Goal: Task Accomplishment & Management: Complete application form

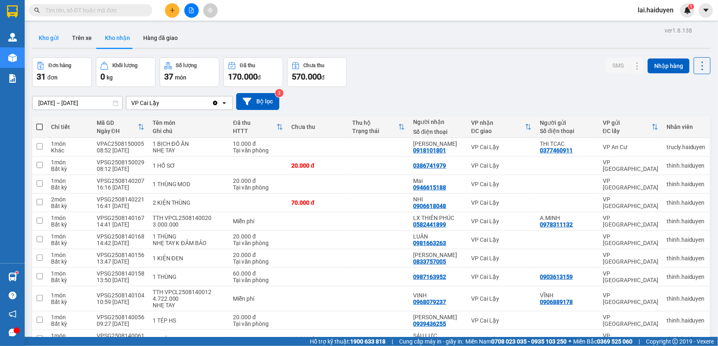
click at [56, 38] on button "Kho gửi" at bounding box center [48, 38] width 33 height 20
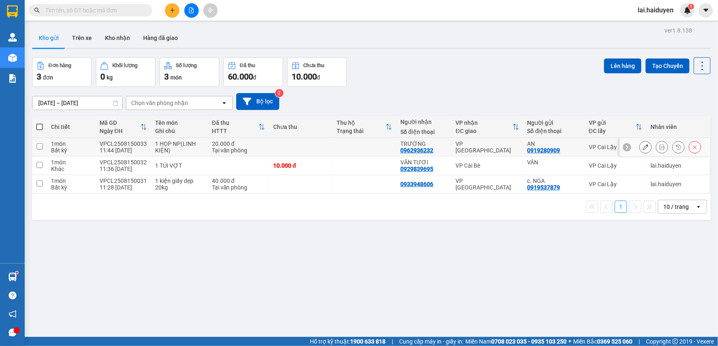
click at [325, 148] on td at bounding box center [301, 147] width 64 height 19
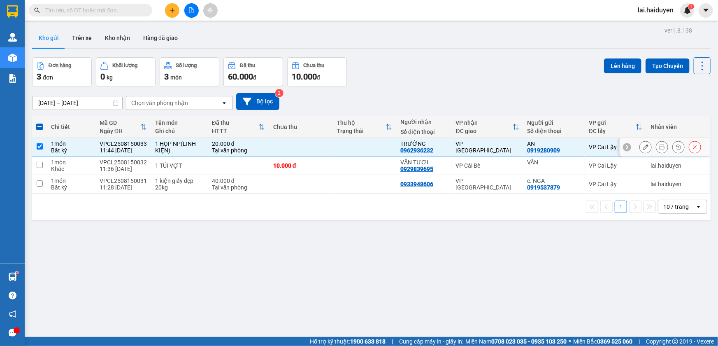
click at [321, 145] on td at bounding box center [301, 147] width 64 height 19
checkbox input "false"
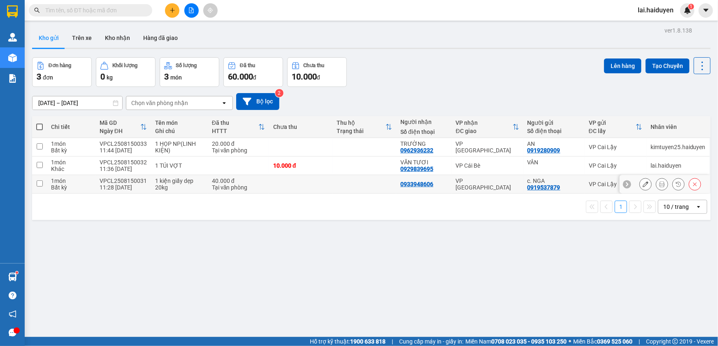
click at [318, 182] on td at bounding box center [301, 184] width 64 height 19
checkbox input "true"
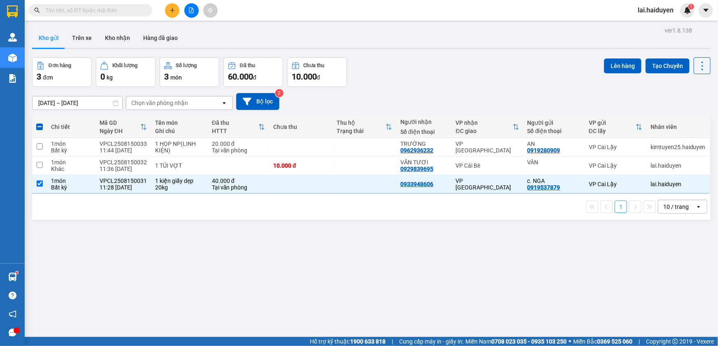
click at [102, 11] on input "text" at bounding box center [93, 10] width 97 height 9
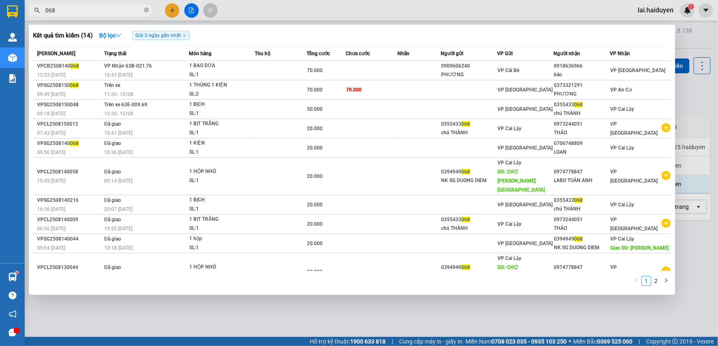
type input "068"
click at [235, 11] on div at bounding box center [359, 173] width 718 height 346
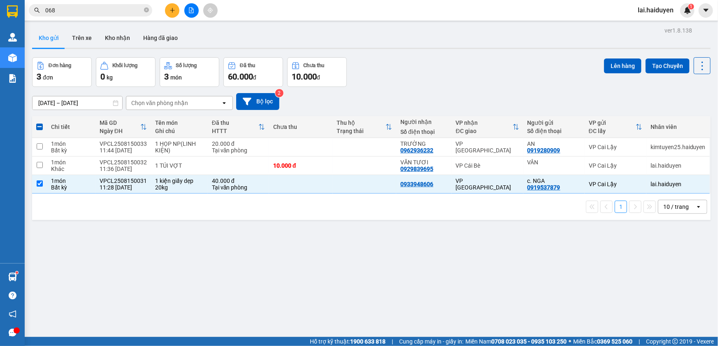
click at [183, 13] on div at bounding box center [192, 10] width 62 height 14
click at [191, 12] on icon "file-add" at bounding box center [192, 10] width 6 height 6
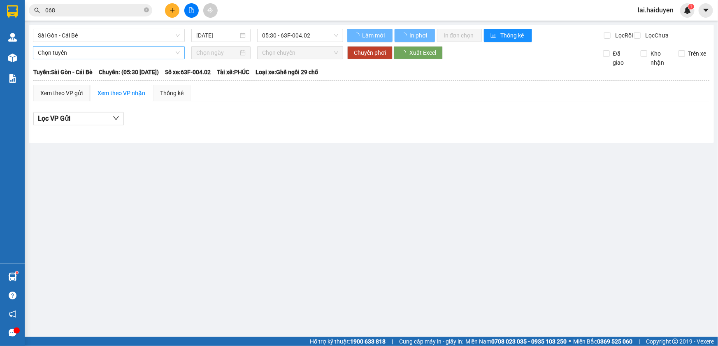
click at [110, 36] on span "Sài Gòn - Cái Bè" at bounding box center [109, 35] width 142 height 12
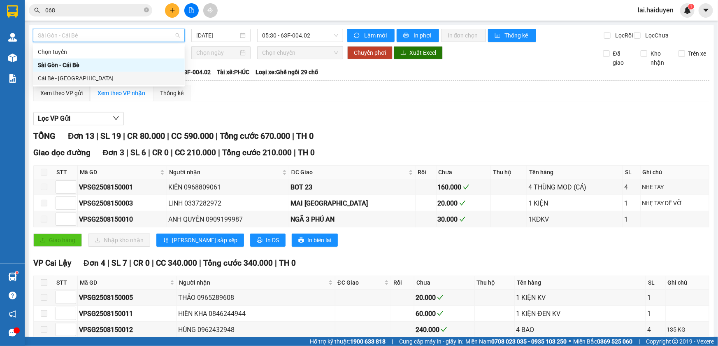
click at [113, 75] on div "Cái Bè - [GEOGRAPHIC_DATA]" at bounding box center [109, 78] width 142 height 9
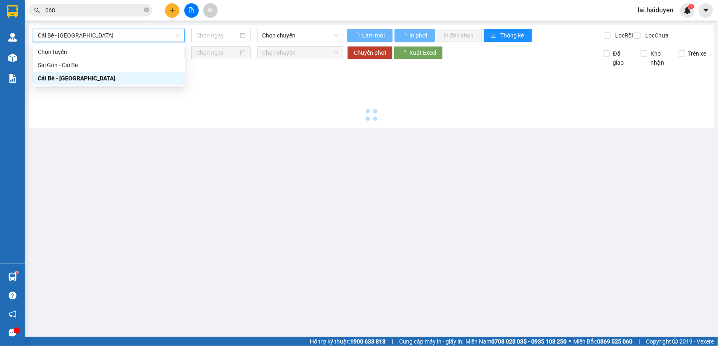
type input "[DATE]"
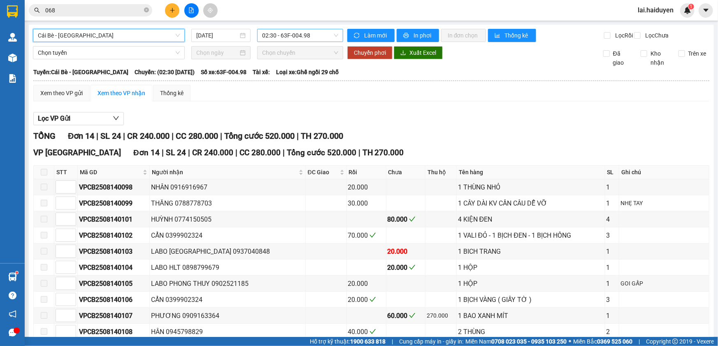
click at [276, 36] on span "02:30 - 63F-004.98" at bounding box center [300, 35] width 76 height 12
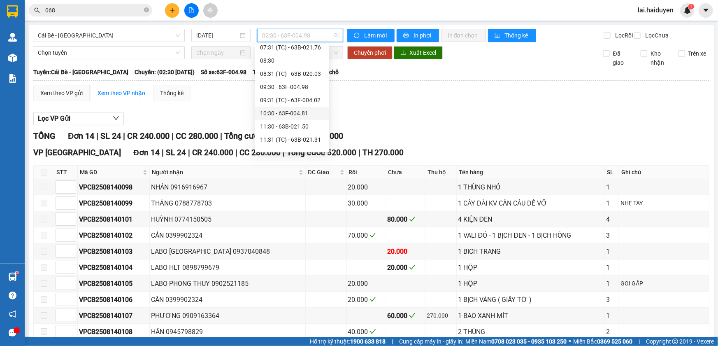
scroll to position [224, 0]
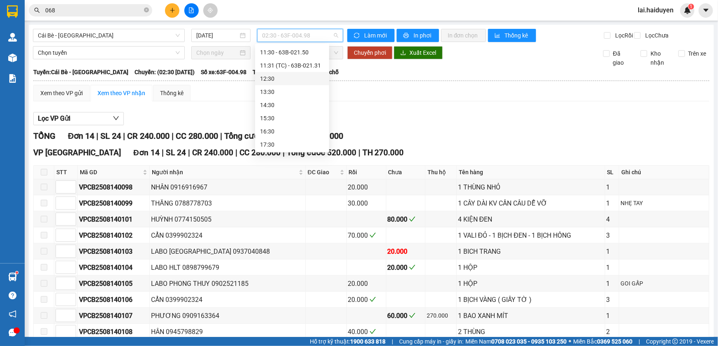
click at [300, 79] on div "12:30" at bounding box center [292, 78] width 64 height 9
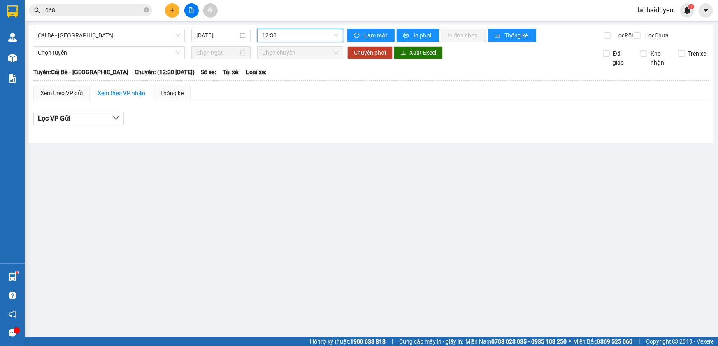
click at [295, 36] on span "12:30" at bounding box center [300, 35] width 76 height 12
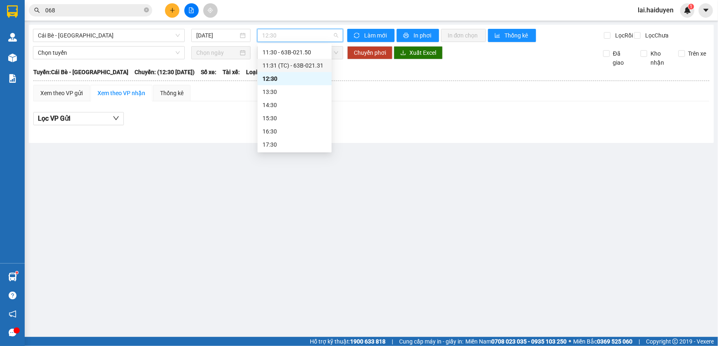
click at [295, 67] on div "11:31 (TC) - 63B-021.31" at bounding box center [295, 65] width 64 height 9
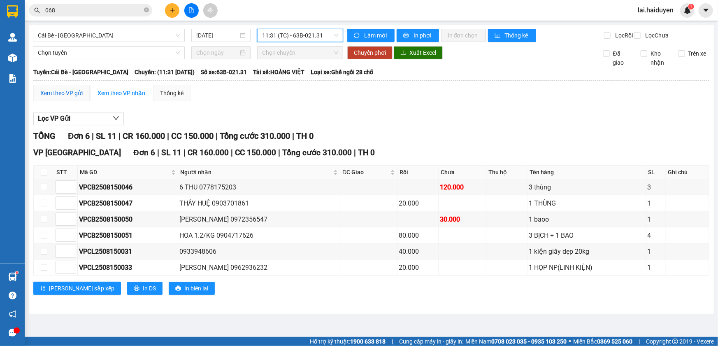
click at [70, 98] on div "Xem theo VP gửi" at bounding box center [61, 92] width 42 height 9
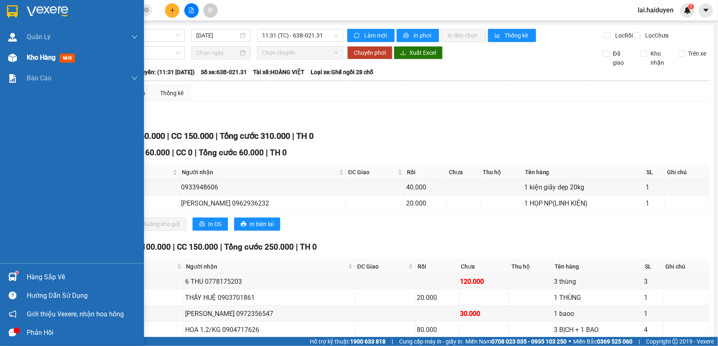
click at [45, 59] on span "Kho hàng" at bounding box center [41, 58] width 29 height 8
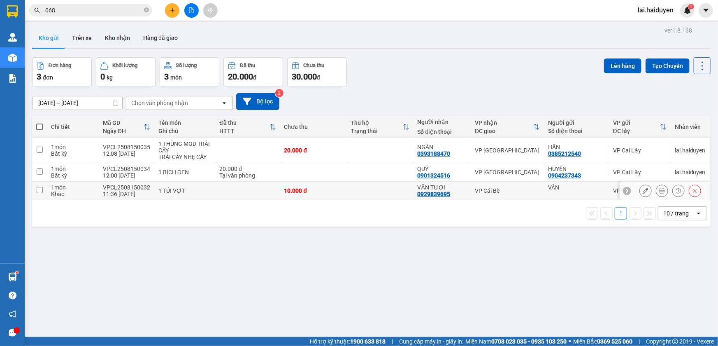
click at [376, 186] on td at bounding box center [380, 191] width 67 height 19
checkbox input "true"
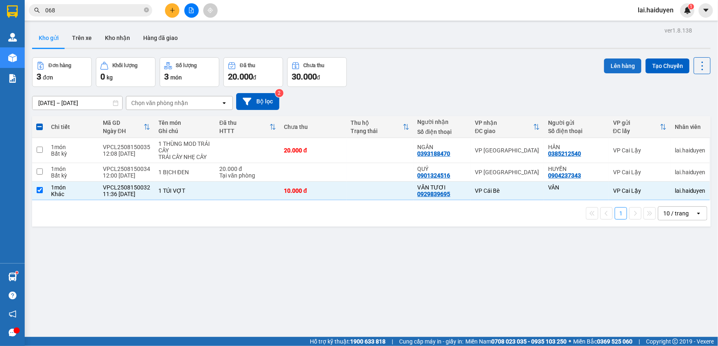
click at [617, 66] on button "Lên hàng" at bounding box center [622, 65] width 37 height 15
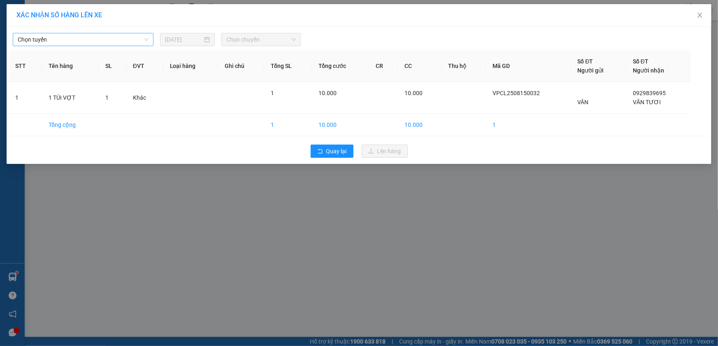
click at [111, 41] on span "Chọn tuyến" at bounding box center [83, 39] width 131 height 12
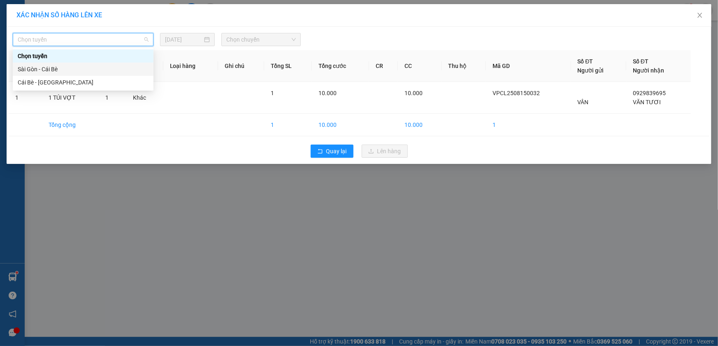
drag, startPoint x: 103, startPoint y: 67, endPoint x: 139, endPoint y: 59, distance: 36.3
click at [103, 67] on div "Sài Gòn - Cái Bè" at bounding box center [83, 69] width 131 height 9
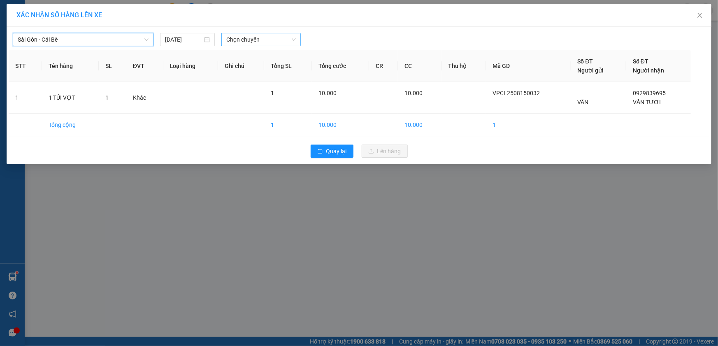
click at [251, 41] on span "Chọn chuyến" at bounding box center [261, 39] width 70 height 12
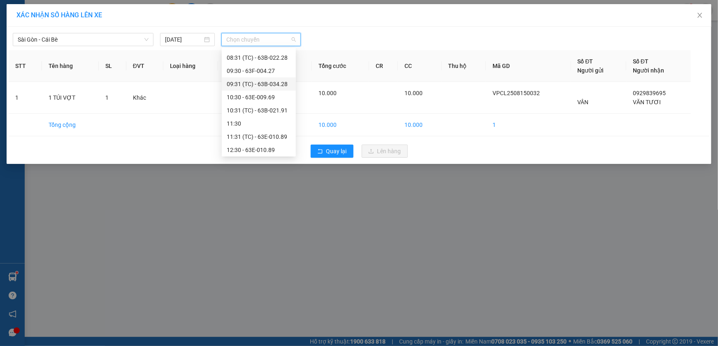
scroll to position [75, 0]
click at [266, 88] on div "10:30 - 63E-009.69" at bounding box center [259, 86] width 64 height 9
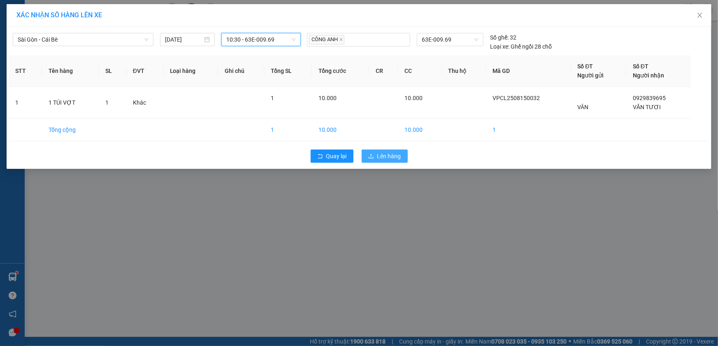
click at [376, 156] on button "Lên hàng" at bounding box center [385, 155] width 46 height 13
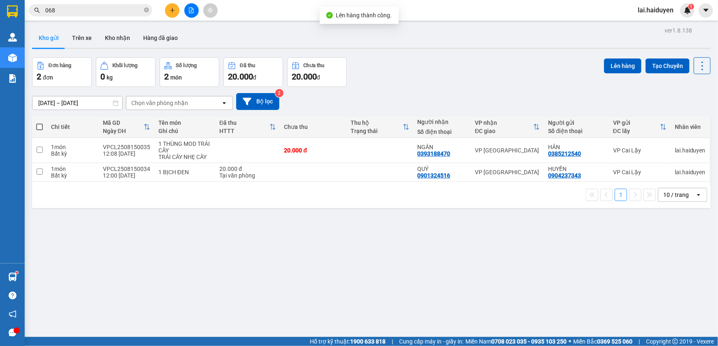
scroll to position [37, 0]
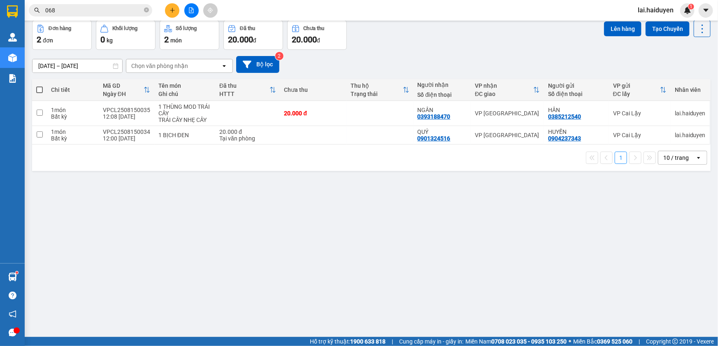
click at [381, 229] on div "ver 1.8.138 Kho gửi Trên xe [PERSON_NAME] Hàng đã [PERSON_NAME] hàng 2 đơn [PER…" at bounding box center [371, 161] width 685 height 346
click at [95, 11] on input "068" at bounding box center [93, 10] width 97 height 9
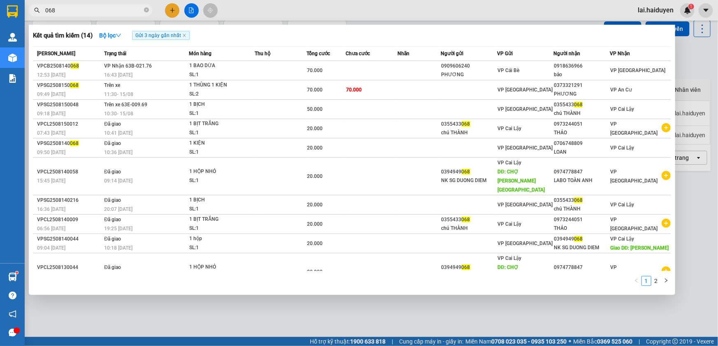
click at [95, 11] on input "068" at bounding box center [93, 10] width 97 height 9
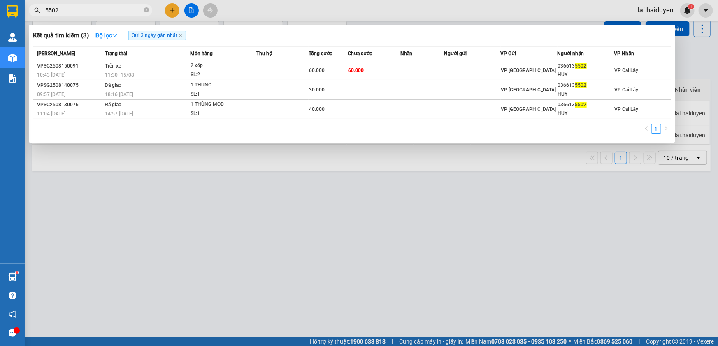
type input "5502"
click at [313, 247] on div at bounding box center [359, 173] width 718 height 346
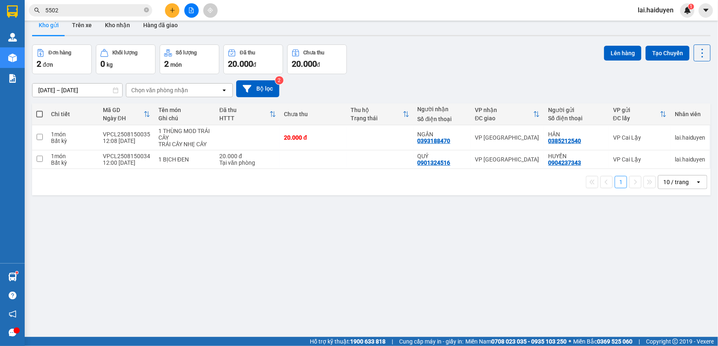
scroll to position [0, 0]
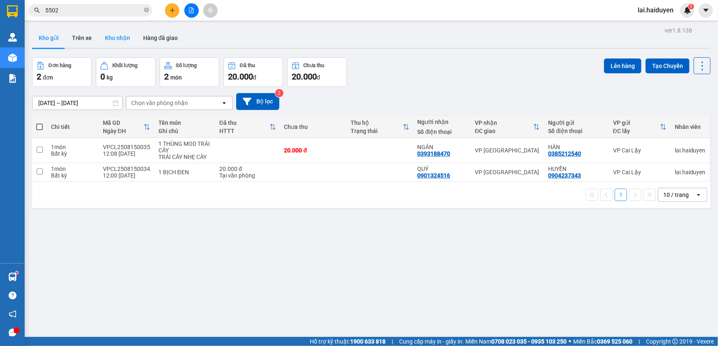
click at [125, 33] on button "Kho nhận" at bounding box center [117, 38] width 38 height 20
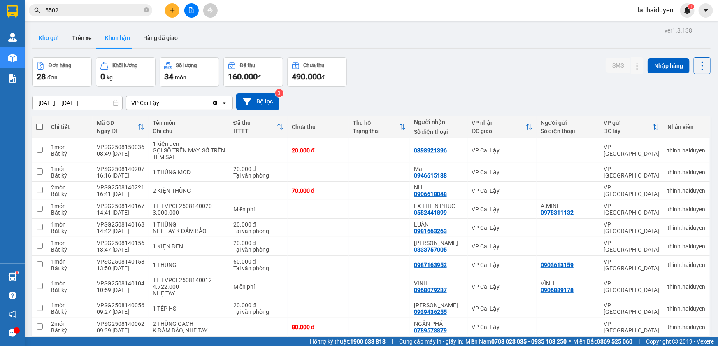
drag, startPoint x: 52, startPoint y: 38, endPoint x: 58, endPoint y: 37, distance: 5.4
click at [52, 37] on button "Kho gửi" at bounding box center [48, 38] width 33 height 20
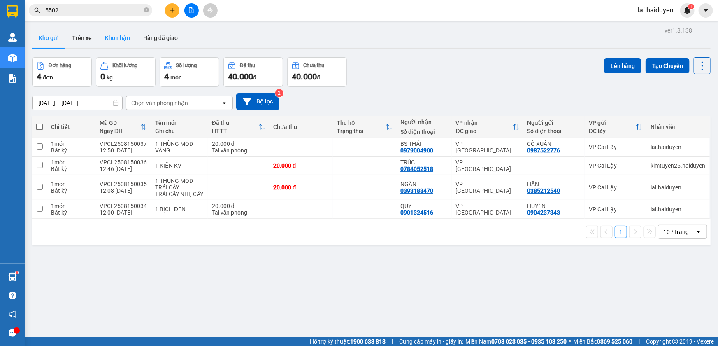
click at [114, 41] on button "Kho nhận" at bounding box center [117, 38] width 38 height 20
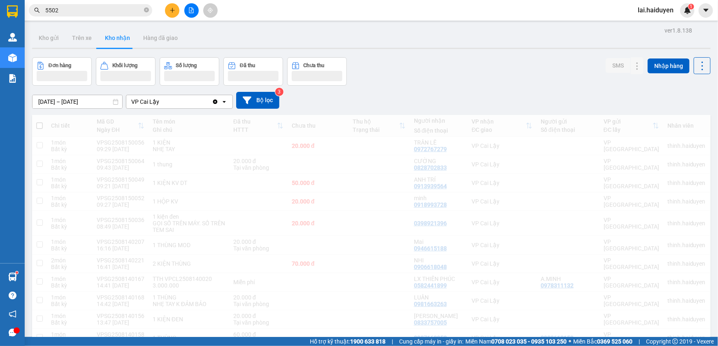
click at [54, 39] on button "Kho gửi" at bounding box center [48, 38] width 33 height 20
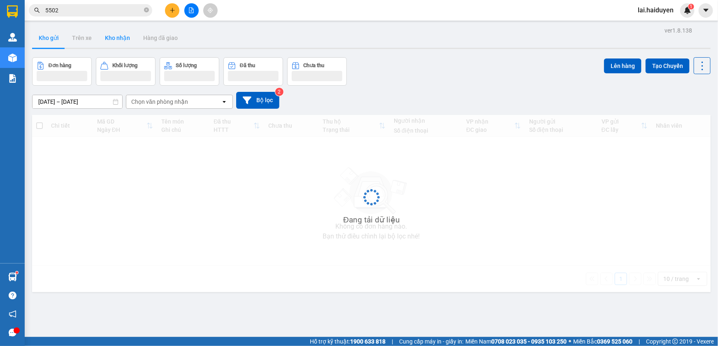
click at [54, 39] on button "Kho gửi" at bounding box center [48, 38] width 33 height 20
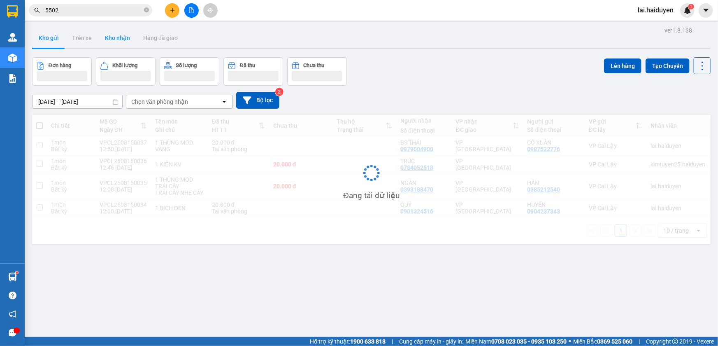
click at [54, 39] on button "Kho gửi" at bounding box center [48, 38] width 33 height 20
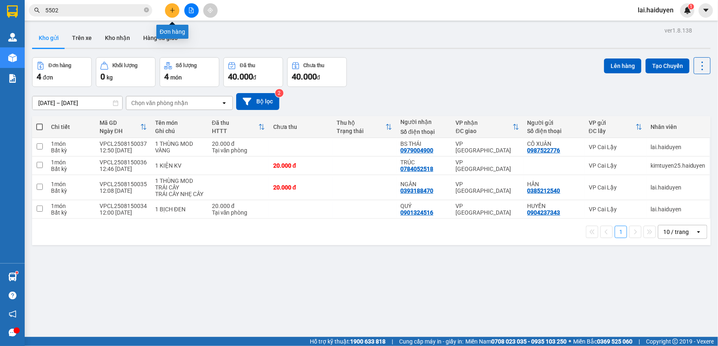
click at [170, 13] on button at bounding box center [172, 10] width 14 height 14
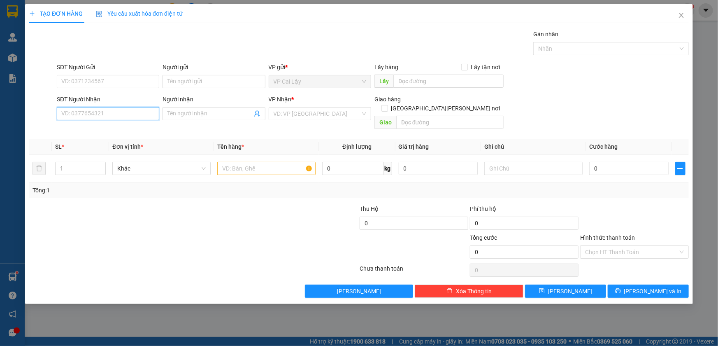
click at [136, 111] on input "SĐT Người Nhận" at bounding box center [108, 113] width 102 height 13
type input "0776968509"
click at [100, 128] on div "0776968509 - CHỊ NHỜ" at bounding box center [108, 130] width 93 height 9
type input "CHỊ NHỜ"
type input "CHỢ RẨY"
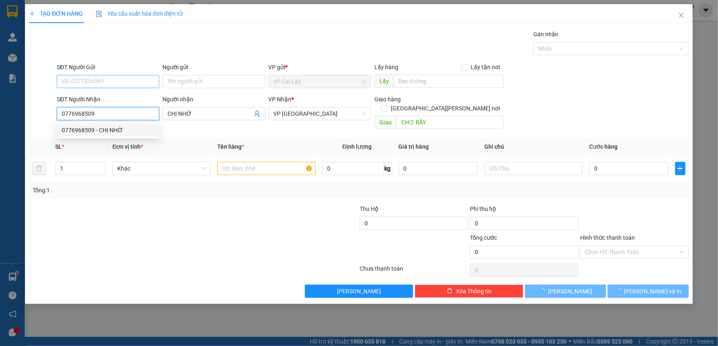
type input "0776968509"
type input "40.000"
click at [131, 81] on input "SĐT Người Gửi" at bounding box center [108, 81] width 102 height 13
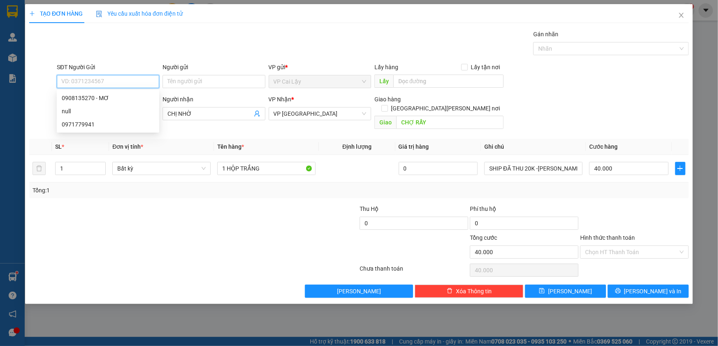
click at [132, 80] on input "SĐT Người Gửi" at bounding box center [108, 81] width 102 height 13
click at [124, 97] on div "0908135270 - MƠ" at bounding box center [108, 97] width 93 height 9
type input "0908135270"
type input "MƠ"
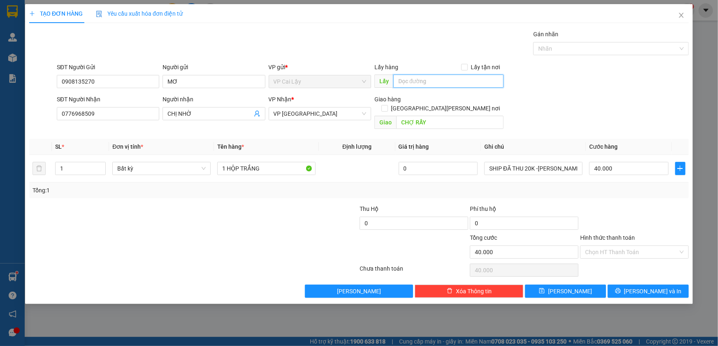
click at [419, 85] on input "text" at bounding box center [448, 81] width 110 height 13
type input "máy chà ngọc ẩn"
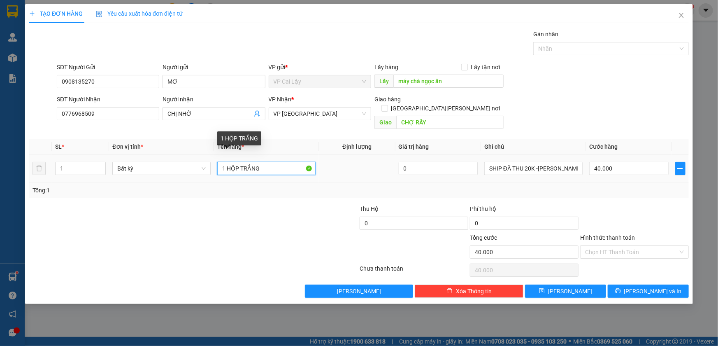
drag, startPoint x: 255, startPoint y: 162, endPoint x: 226, endPoint y: 158, distance: 28.6
click at [226, 162] on input "1 HỘP TRẮNG" at bounding box center [266, 168] width 98 height 13
type input "1 thung mod"
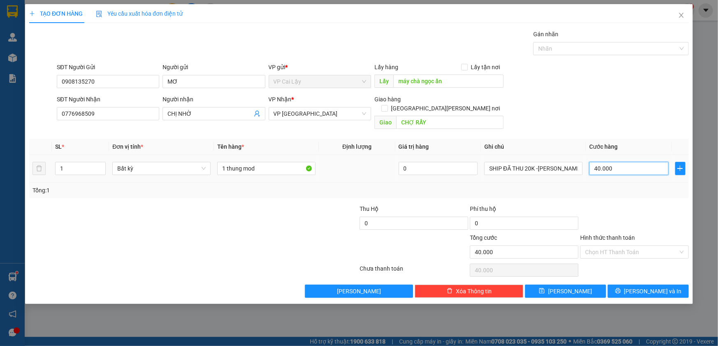
click at [611, 162] on input "40.000" at bounding box center [628, 168] width 79 height 13
type input "0"
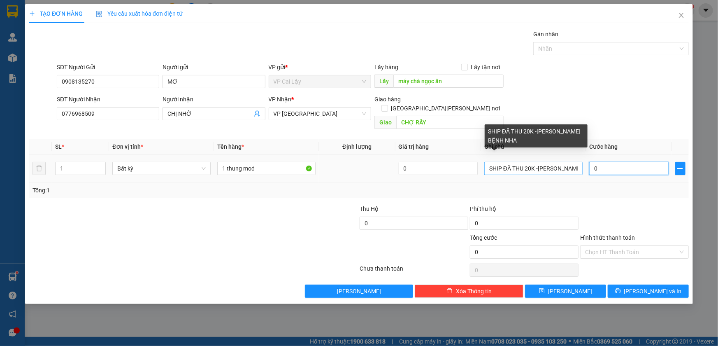
type input "0"
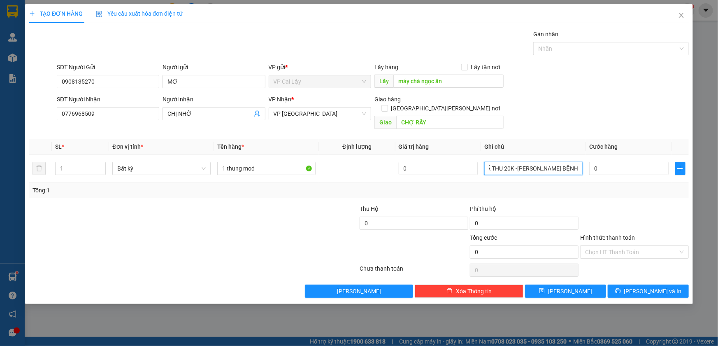
drag, startPoint x: 539, startPoint y: 157, endPoint x: 717, endPoint y: 130, distance: 179.3
click at [717, 130] on div "TẠO ĐƠN HÀNG Yêu cầu xuất [PERSON_NAME] điện tử Transit Pickup Surcharge Ids Tr…" at bounding box center [359, 173] width 718 height 346
type input "SHIP ĐÃ THU 20K"
click at [598, 167] on div "0" at bounding box center [628, 168] width 79 height 16
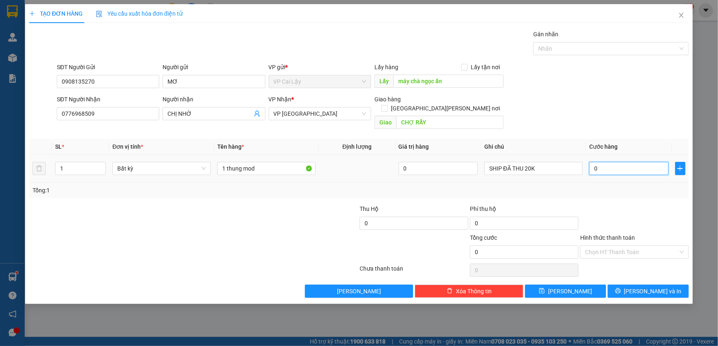
click at [606, 162] on input "0" at bounding box center [628, 168] width 79 height 13
type input "0"
type input "5"
type input "05"
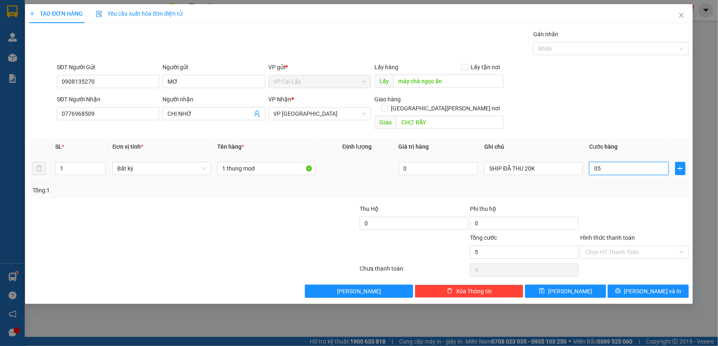
type input "50"
type input "050"
type input "50.000"
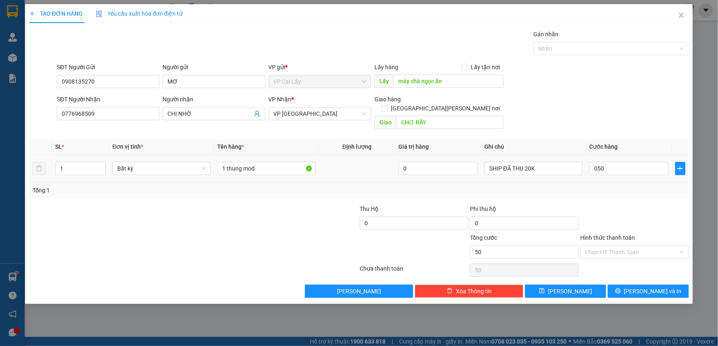
type input "50.000"
drag, startPoint x: 602, startPoint y: 192, endPoint x: 573, endPoint y: 178, distance: 31.5
click at [600, 192] on div "Transit Pickup Surcharge Ids Transit Deliver Surcharge Ids Transit Deliver Surc…" at bounding box center [359, 164] width 660 height 268
click at [547, 162] on input "SHIP ĐÃ THU 20K" at bounding box center [533, 168] width 98 height 13
type input "SHIP ĐÃ THU 20K , 13h"
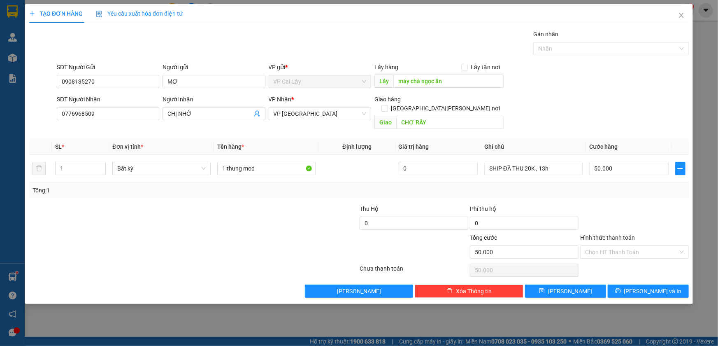
click at [639, 204] on div at bounding box center [635, 218] width 110 height 29
click at [604, 246] on input "Hình thức thanh toán" at bounding box center [631, 252] width 93 height 12
click at [607, 257] on div "Tại văn phòng" at bounding box center [634, 258] width 99 height 9
type input "0"
click at [661, 204] on div at bounding box center [635, 218] width 110 height 29
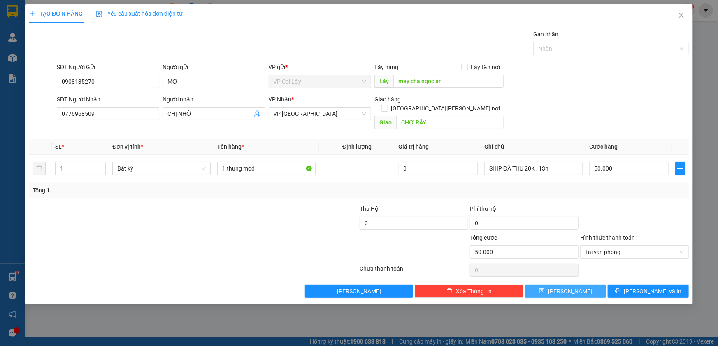
click at [556, 284] on button "[PERSON_NAME]" at bounding box center [565, 290] width 81 height 13
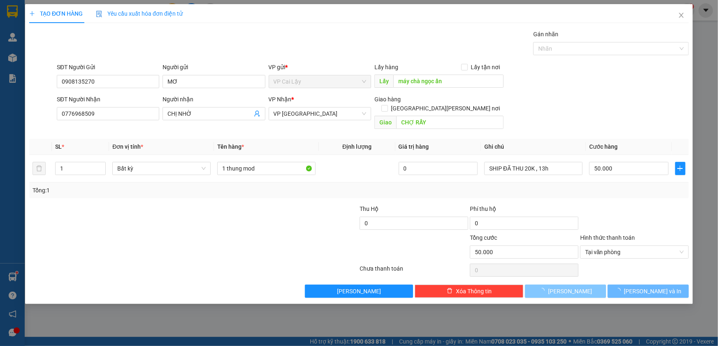
type input "0"
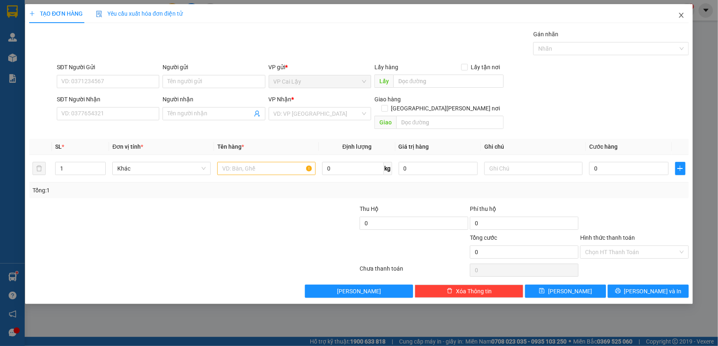
click at [681, 14] on icon "close" at bounding box center [681, 15] width 7 height 7
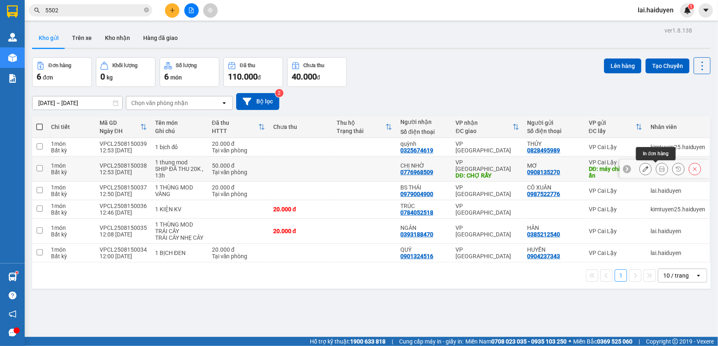
drag, startPoint x: 656, startPoint y: 167, endPoint x: 621, endPoint y: 172, distance: 35.9
click at [659, 167] on icon at bounding box center [662, 169] width 6 height 6
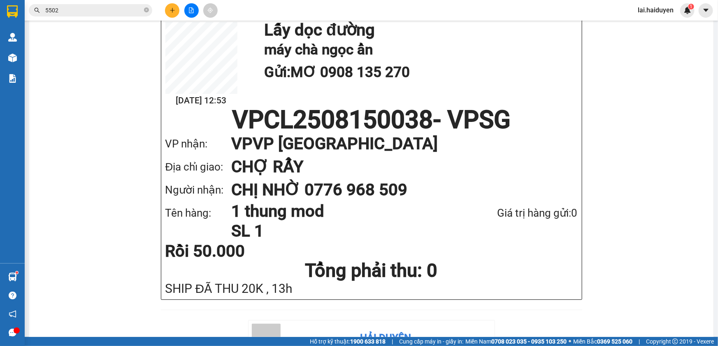
scroll to position [75, 0]
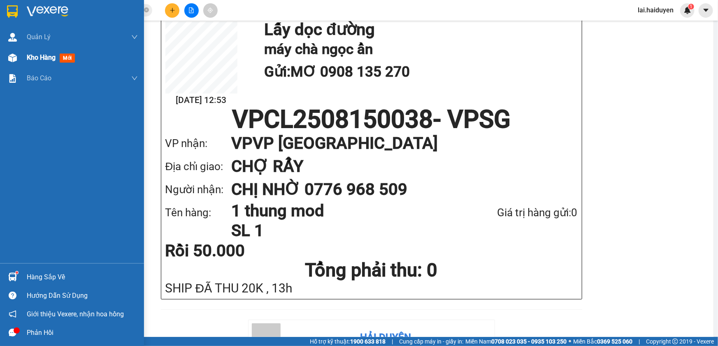
click at [44, 60] on span "Kho hàng" at bounding box center [41, 58] width 29 height 8
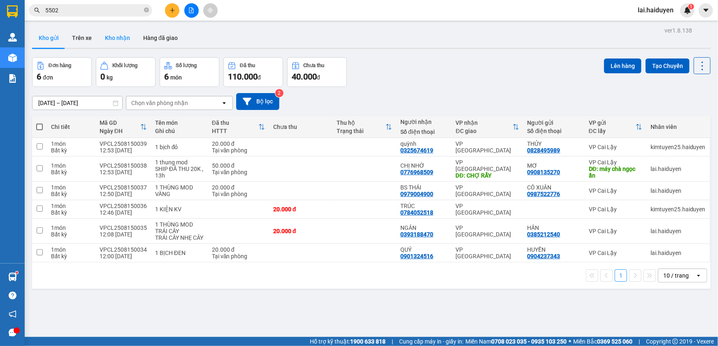
click at [116, 39] on button "Kho nhận" at bounding box center [117, 38] width 38 height 20
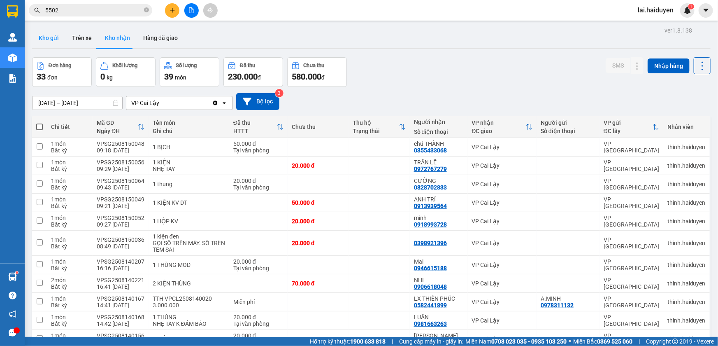
click at [45, 36] on button "Kho gửi" at bounding box center [48, 38] width 33 height 20
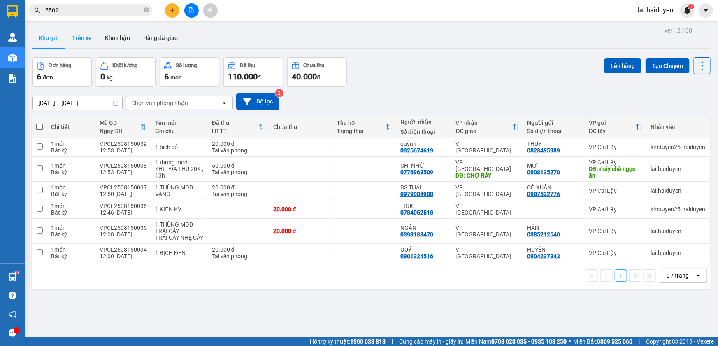
click at [86, 40] on button "Trên xe" at bounding box center [81, 38] width 33 height 20
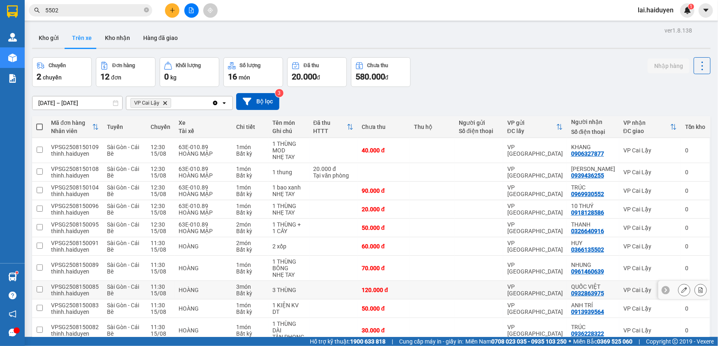
scroll to position [76, 0]
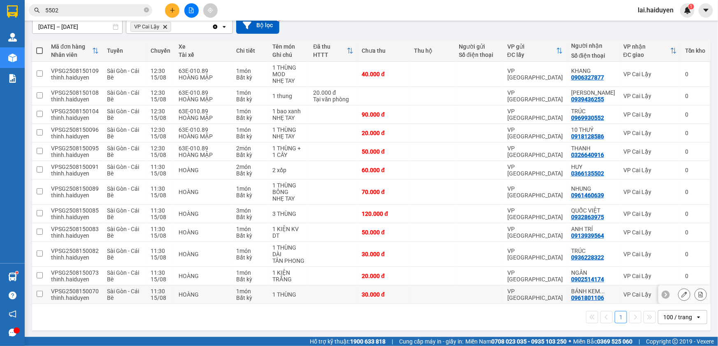
click at [209, 297] on td "HOÀNG" at bounding box center [204, 294] width 58 height 19
checkbox input "true"
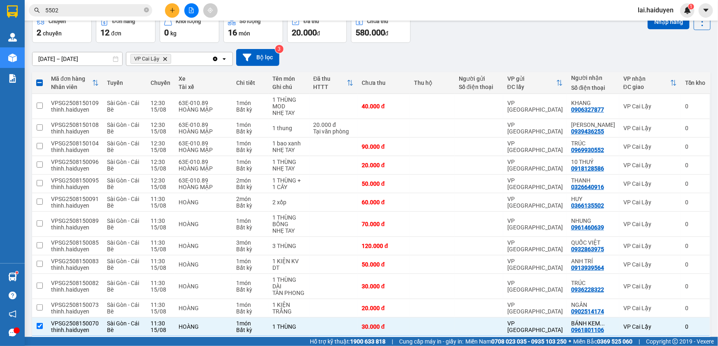
scroll to position [0, 0]
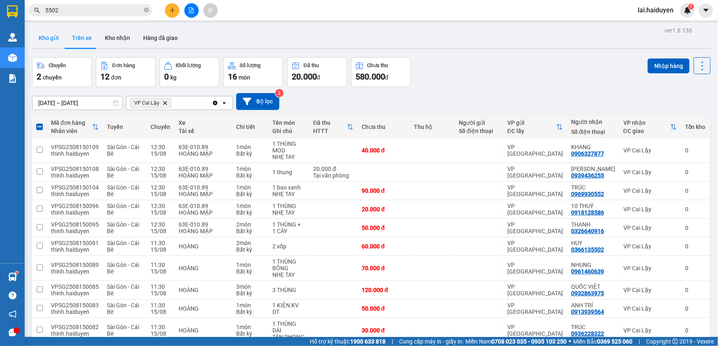
click at [42, 34] on button "Kho gửi" at bounding box center [48, 38] width 33 height 20
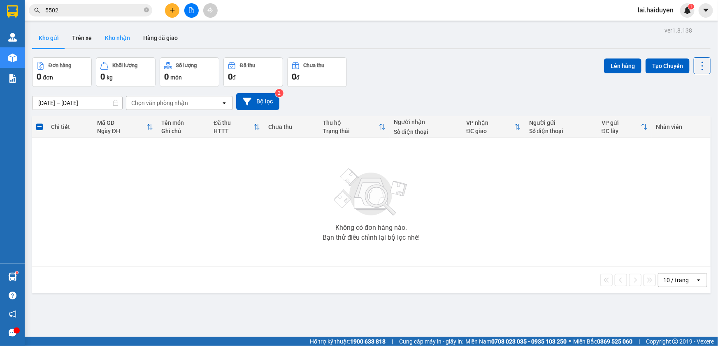
click at [118, 35] on button "Kho nhận" at bounding box center [117, 38] width 38 height 20
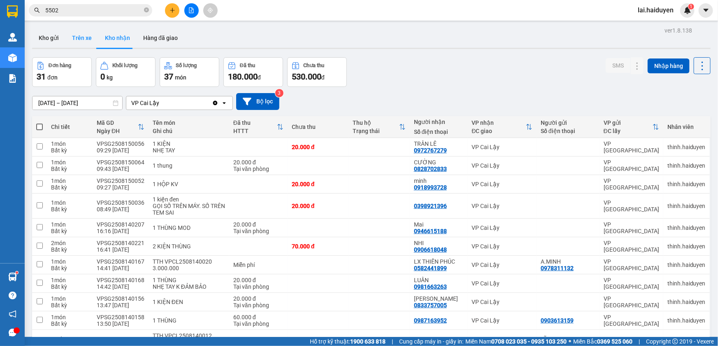
drag, startPoint x: 79, startPoint y: 35, endPoint x: 76, endPoint y: 46, distance: 12.0
click at [79, 35] on button "Trên xe" at bounding box center [81, 38] width 33 height 20
type input "[DATE] – [DATE]"
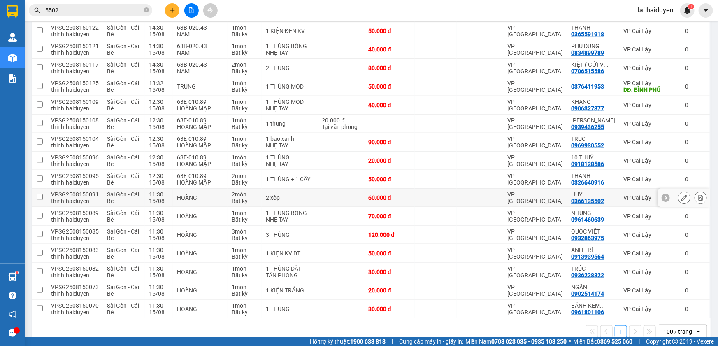
scroll to position [353, 0]
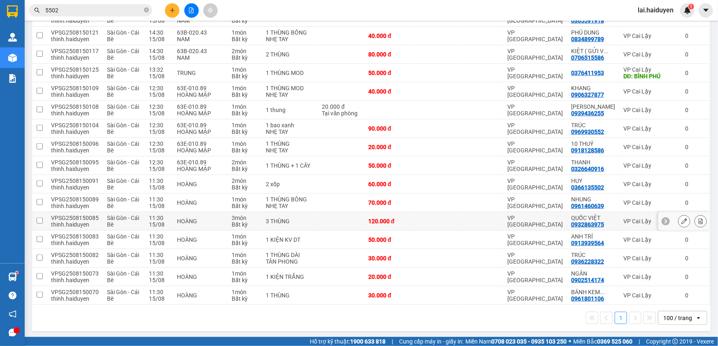
click at [420, 219] on td at bounding box center [436, 221] width 42 height 19
checkbox input "true"
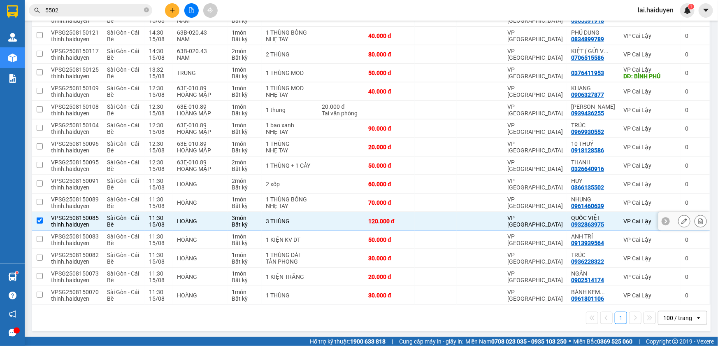
click at [585, 224] on div "0932863975" at bounding box center [587, 224] width 33 height 7
copy div "0932863975"
click at [109, 17] on div "Kết quả [PERSON_NAME] ( 3 ) Bộ lọc Gửi 3 ngày gần nhất Mã ĐH Trạng thái Món hàn…" at bounding box center [359, 10] width 718 height 21
click at [121, 9] on input "5502" at bounding box center [93, 10] width 97 height 9
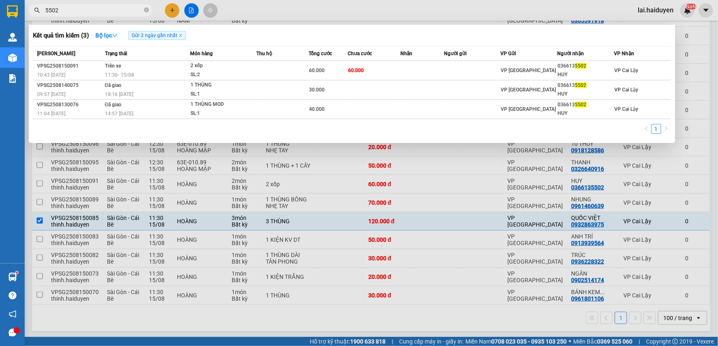
click at [121, 9] on input "5502" at bounding box center [93, 10] width 97 height 9
paste input "0932863975"
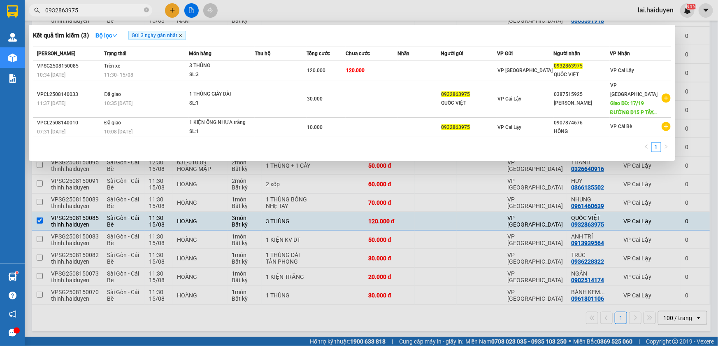
type input "0932863975"
click at [183, 35] on icon "close" at bounding box center [181, 35] width 4 height 4
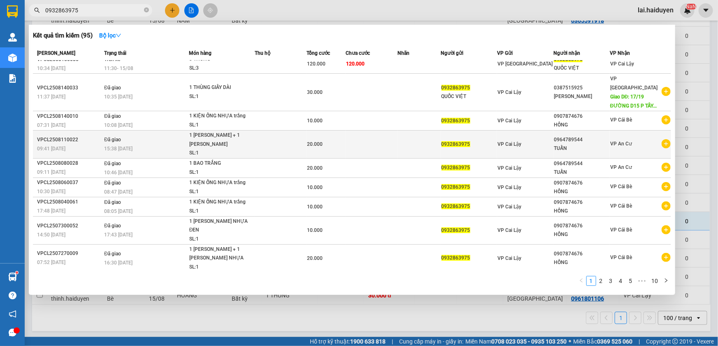
scroll to position [8, 0]
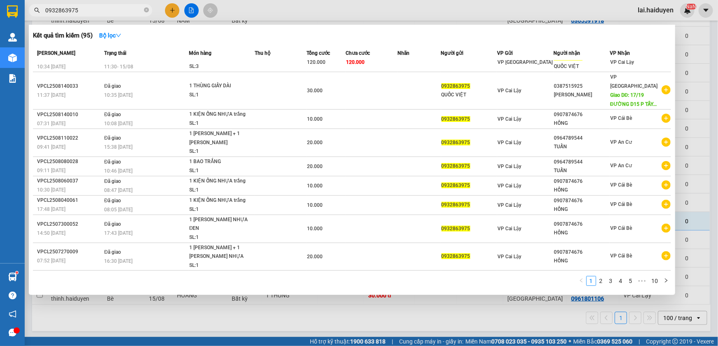
click at [399, 15] on div at bounding box center [359, 173] width 718 height 346
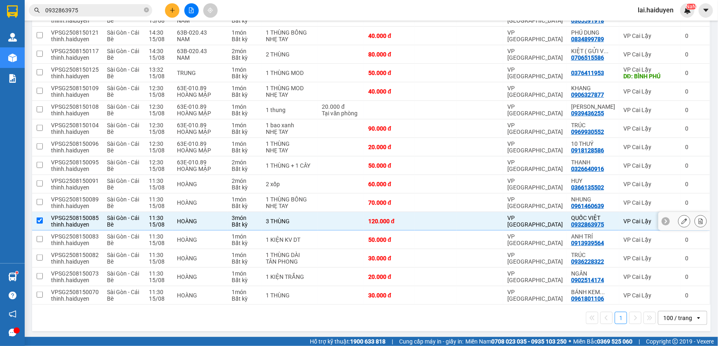
click at [466, 222] on div at bounding box center [480, 221] width 38 height 7
checkbox input "false"
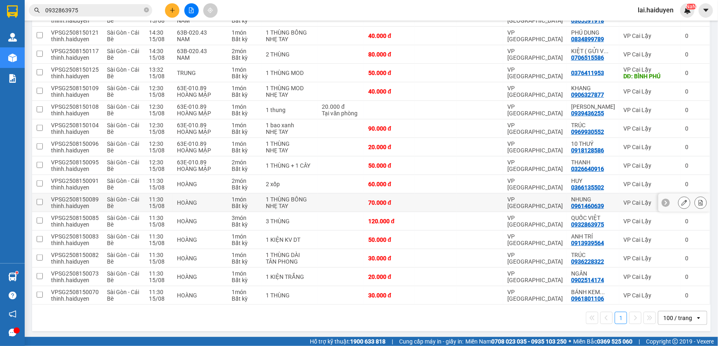
click at [469, 204] on div at bounding box center [480, 202] width 38 height 7
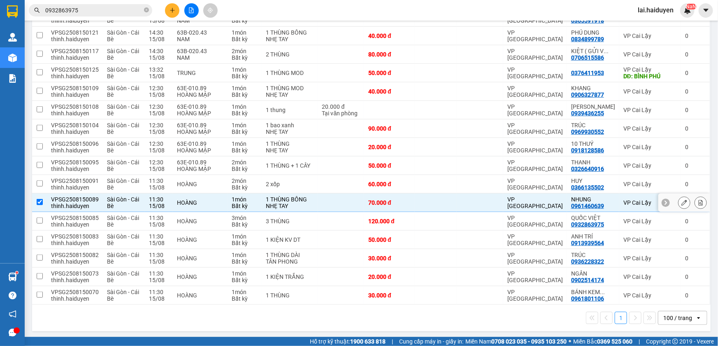
click at [462, 203] on div at bounding box center [480, 202] width 38 height 7
checkbox input "false"
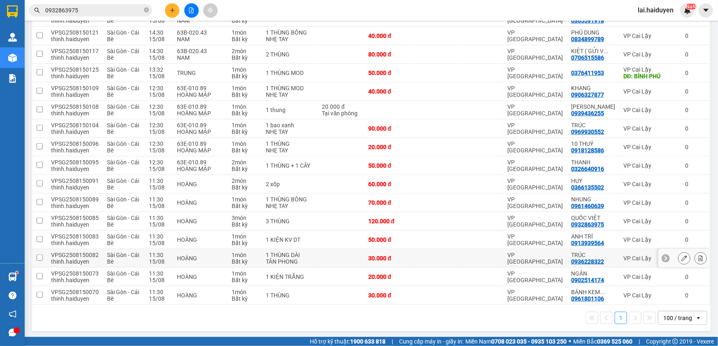
click at [473, 255] on div at bounding box center [480, 258] width 38 height 7
checkbox input "true"
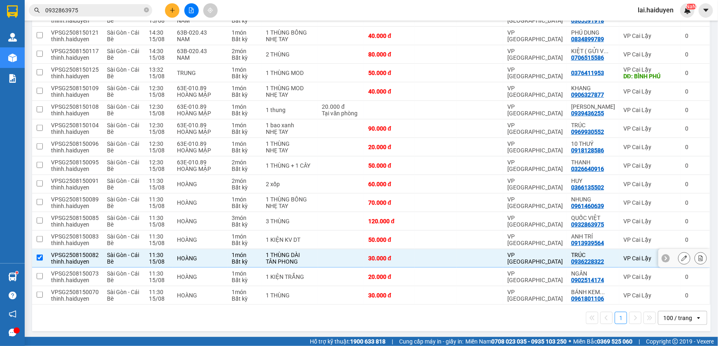
click at [580, 261] on div "0936228322" at bounding box center [587, 261] width 33 height 7
click at [581, 261] on div "0936228322" at bounding box center [587, 261] width 33 height 7
copy div "0936228322"
click at [92, 11] on input "0932863975" at bounding box center [93, 10] width 97 height 9
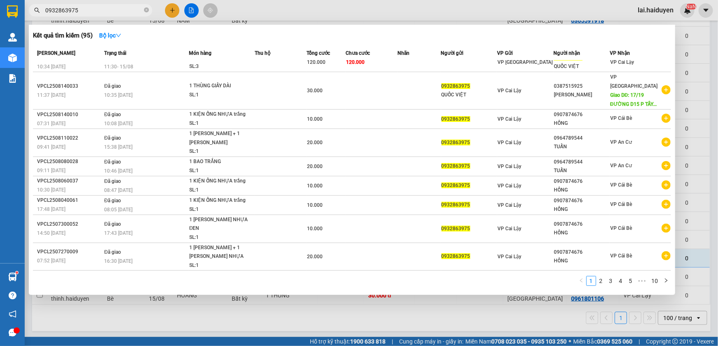
click at [92, 11] on input "0932863975" at bounding box center [93, 10] width 97 height 9
paste input "6228322"
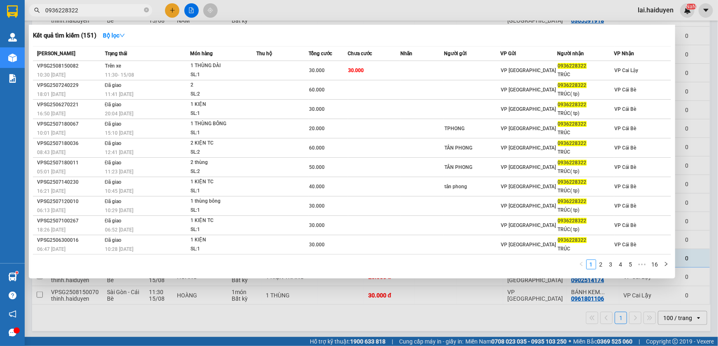
type input "0936228322"
click at [337, 5] on div at bounding box center [359, 173] width 718 height 346
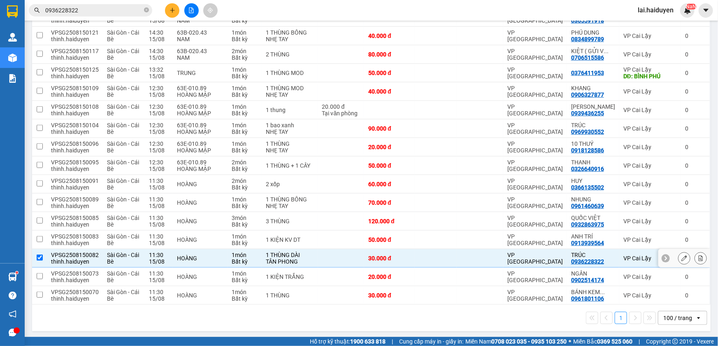
click at [289, 260] on div "TÂN PHONG" at bounding box center [290, 261] width 48 height 7
checkbox input "false"
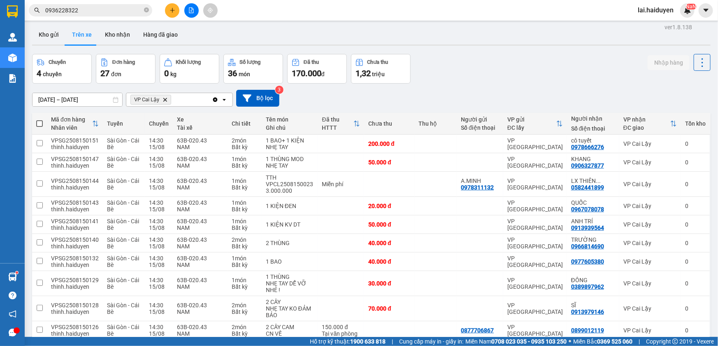
scroll to position [0, 0]
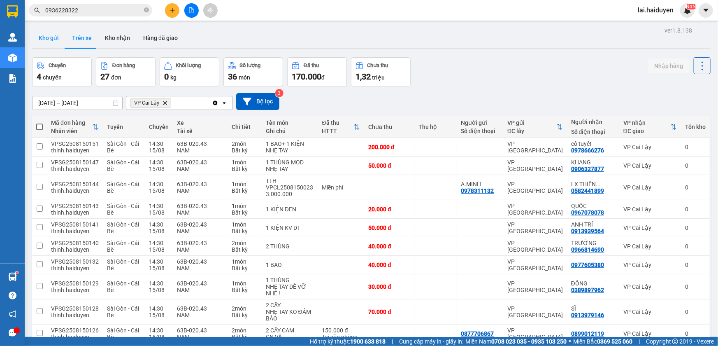
click at [58, 40] on button "Kho gửi" at bounding box center [48, 38] width 33 height 20
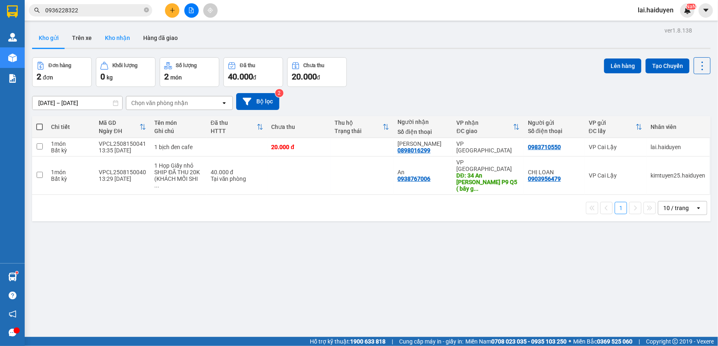
click at [122, 39] on button "Kho nhận" at bounding box center [117, 38] width 38 height 20
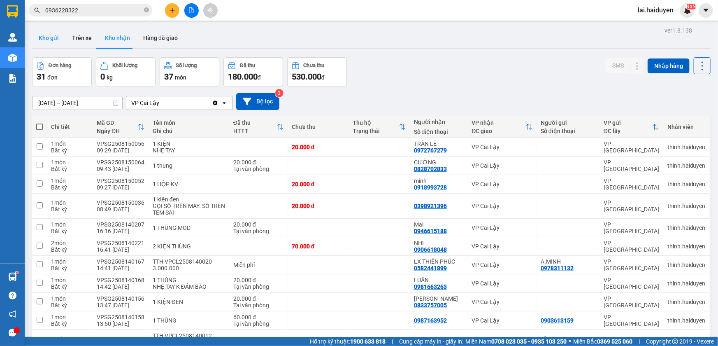
click at [55, 37] on button "Kho gửi" at bounding box center [48, 38] width 33 height 20
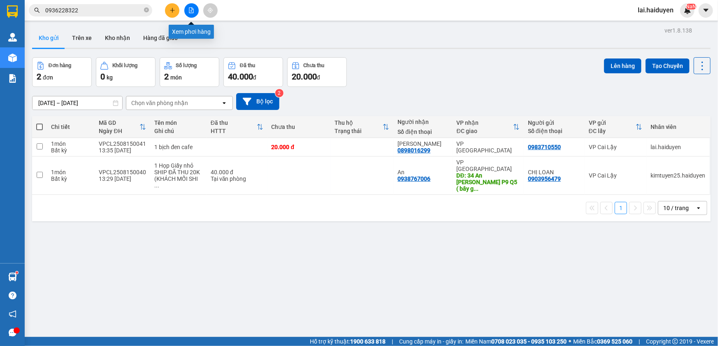
click at [191, 10] on icon "file-add" at bounding box center [191, 10] width 5 height 6
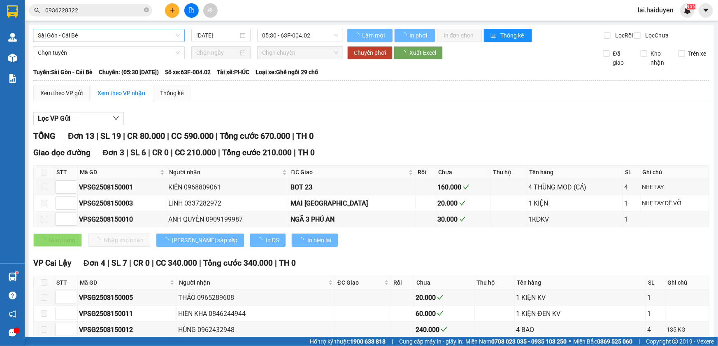
click at [121, 35] on span "Sài Gòn - Cái Bè" at bounding box center [109, 35] width 142 height 12
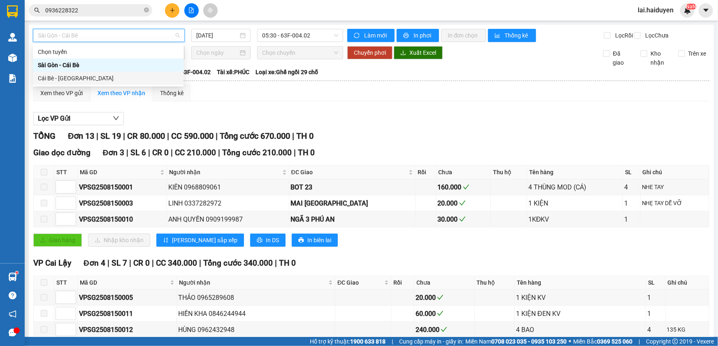
drag, startPoint x: 118, startPoint y: 75, endPoint x: 163, endPoint y: 57, distance: 48.8
click at [118, 75] on div "Cái Bè - [GEOGRAPHIC_DATA]" at bounding box center [108, 78] width 141 height 9
type input "[DATE]"
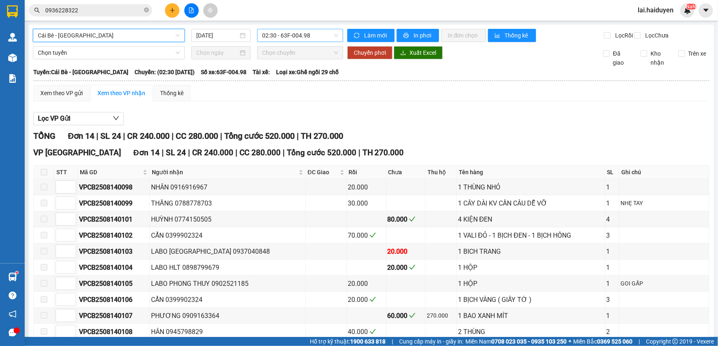
click at [269, 37] on span "02:30 - 63F-004.98" at bounding box center [300, 35] width 76 height 12
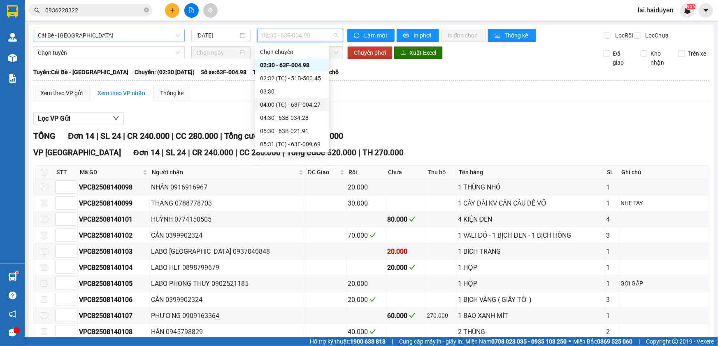
click at [98, 34] on span "Cái Bè - [GEOGRAPHIC_DATA]" at bounding box center [109, 35] width 142 height 12
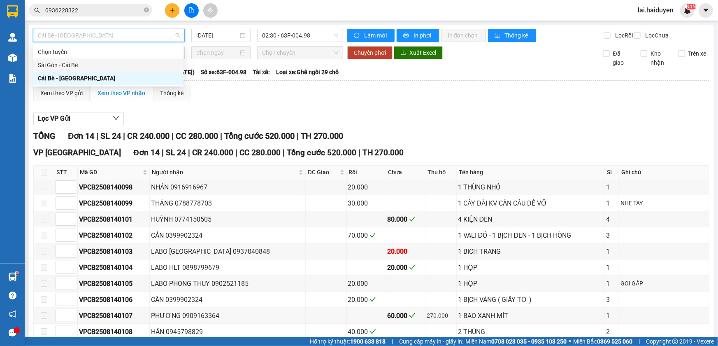
click at [97, 62] on div "Sài Gòn - Cái Bè" at bounding box center [108, 65] width 141 height 9
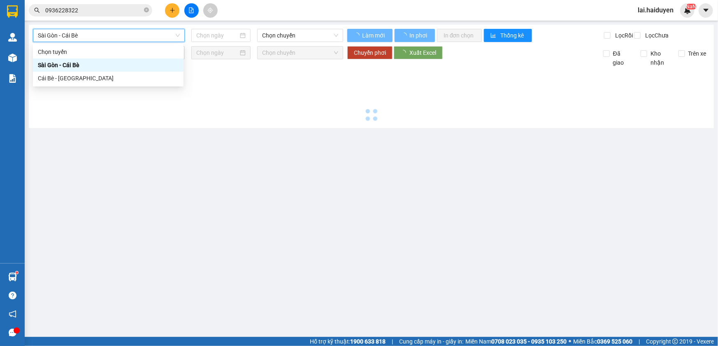
type input "[DATE]"
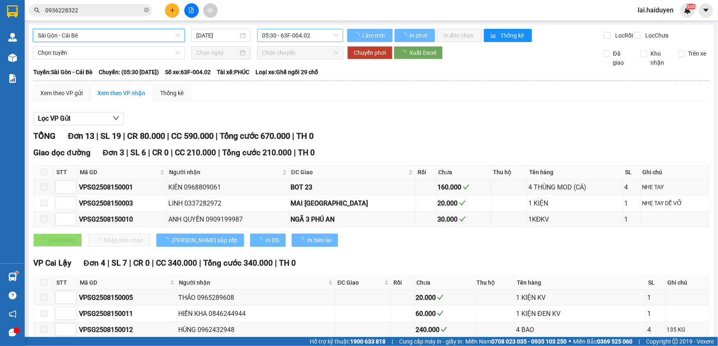
click at [308, 40] on span "05:30 - 63F-004.02" at bounding box center [300, 35] width 76 height 12
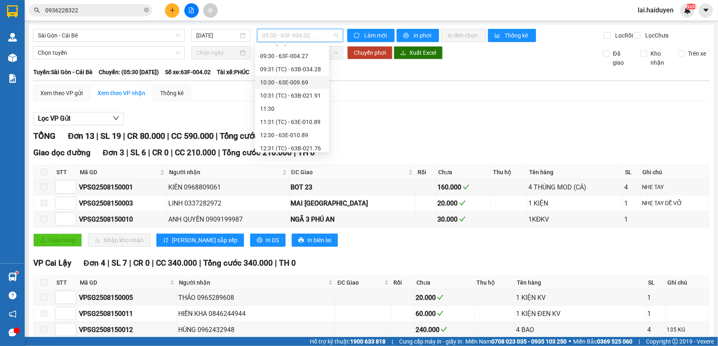
scroll to position [80, 0]
click at [293, 87] on div "10:31 (TC) - 63B-021.91" at bounding box center [292, 90] width 64 height 9
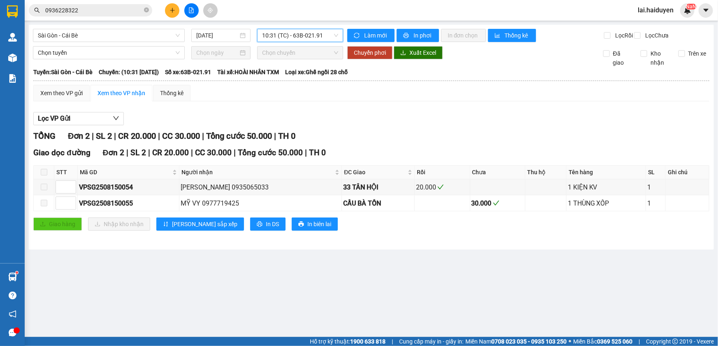
click at [300, 37] on span "10:31 (TC) - 63B-021.91" at bounding box center [300, 35] width 76 height 12
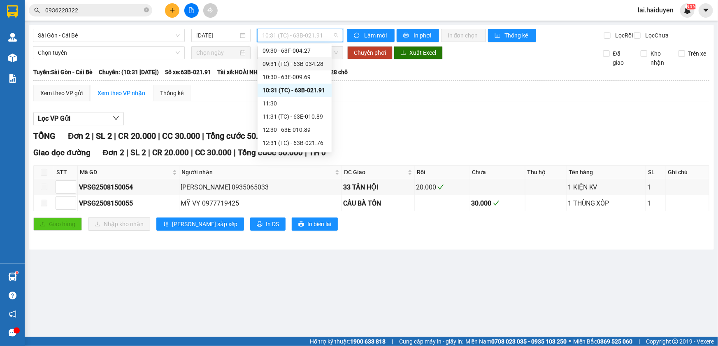
click at [296, 67] on div "09:31 (TC) - 63B-034.28" at bounding box center [295, 63] width 64 height 9
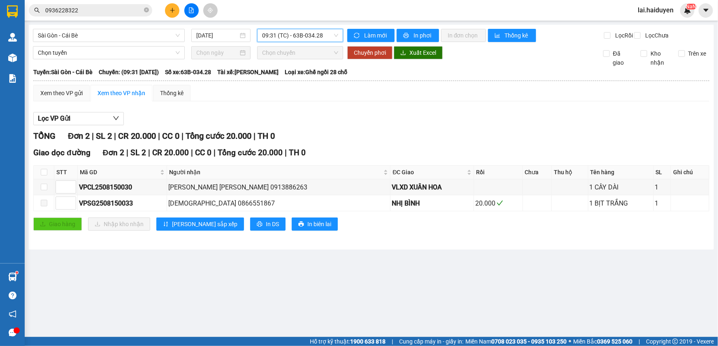
click at [305, 37] on span "09:31 (TC) - 63B-034.28" at bounding box center [300, 35] width 76 height 12
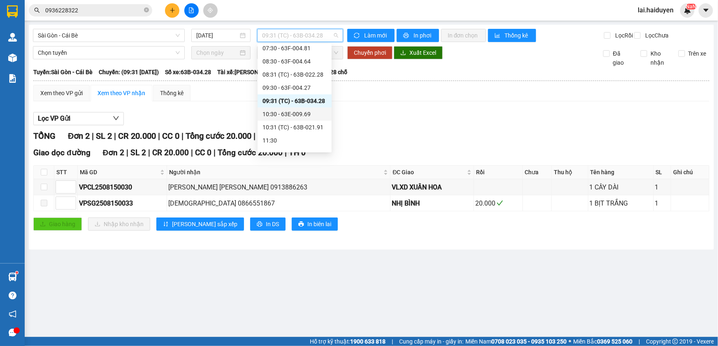
scroll to position [43, 0]
click at [299, 74] on div "08:31 (TC) - 63B-022.28" at bounding box center [295, 74] width 64 height 9
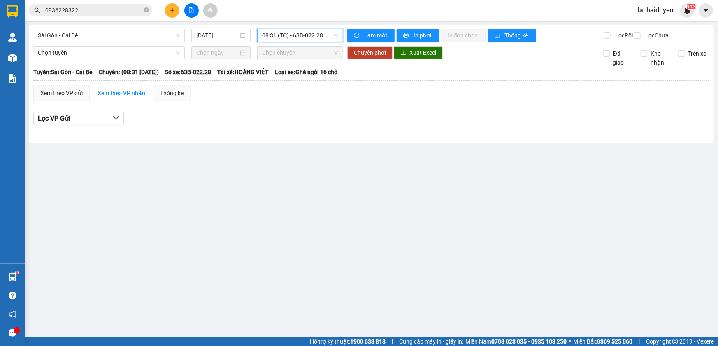
click at [316, 33] on span "08:31 (TC) - 63B-022.28" at bounding box center [300, 35] width 76 height 12
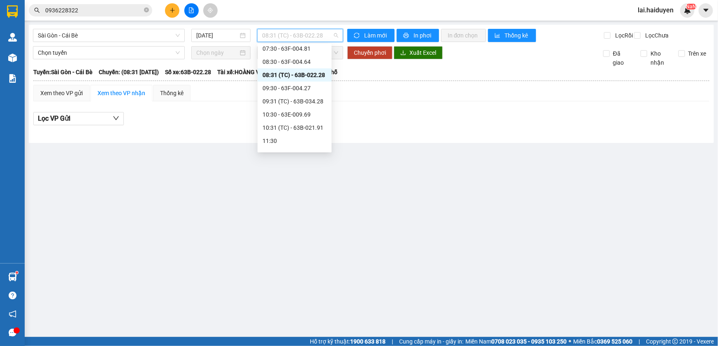
scroll to position [5, 0]
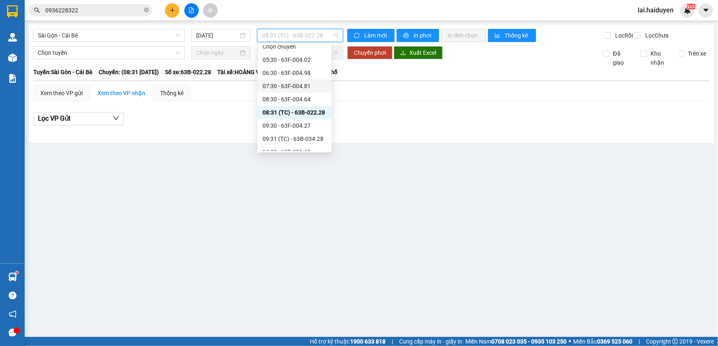
click at [295, 86] on div "07:30 - 63F-004.81" at bounding box center [295, 85] width 64 height 9
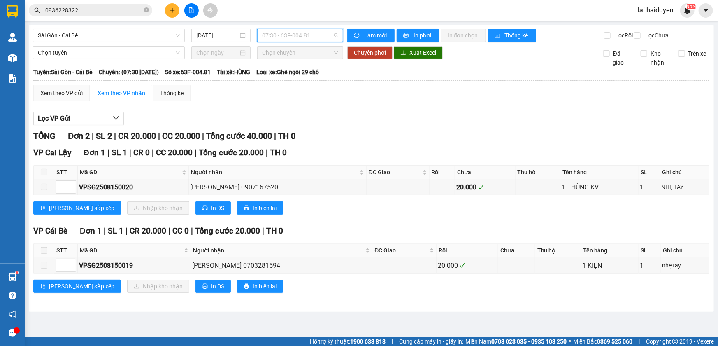
click at [284, 36] on span "07:30 - 63F-004.81" at bounding box center [300, 35] width 76 height 12
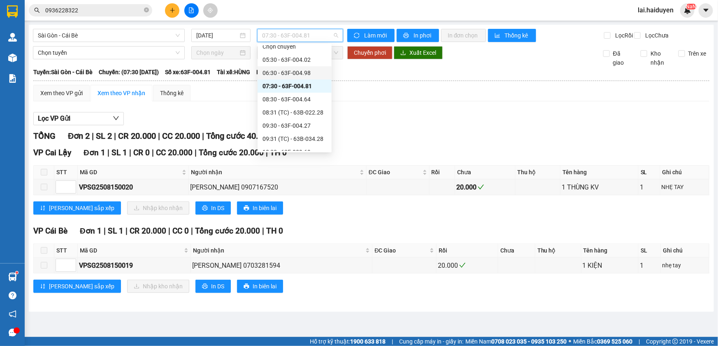
click at [288, 70] on div "06:30 - 63F-004.98" at bounding box center [295, 72] width 64 height 9
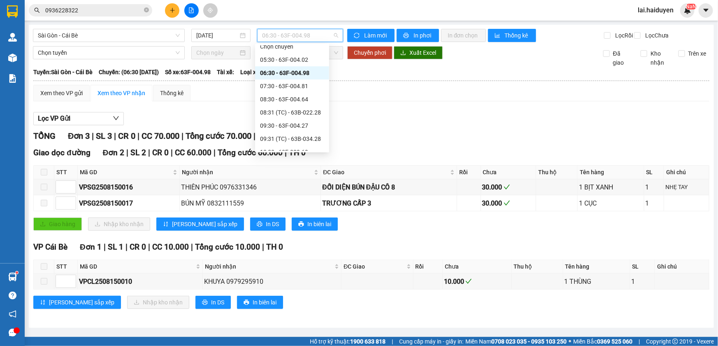
click at [295, 33] on span "06:30 - 63F-004.98" at bounding box center [300, 35] width 76 height 12
click at [289, 58] on div "05:30 - 63F-004.02" at bounding box center [292, 59] width 64 height 9
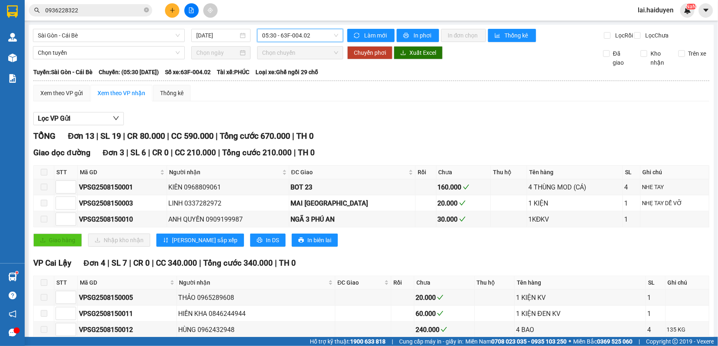
click at [298, 33] on span "05:30 - 63F-004.02" at bounding box center [300, 35] width 76 height 12
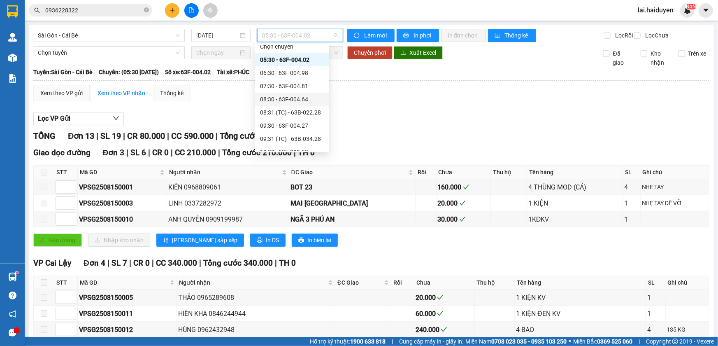
click at [283, 103] on div "08:30 - 63F-004.64" at bounding box center [292, 99] width 74 height 13
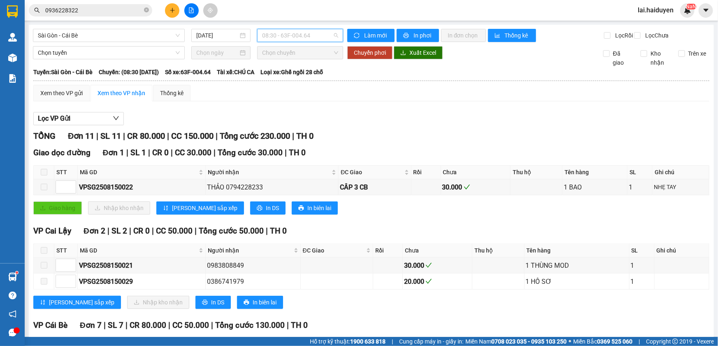
click at [289, 40] on span "08:30 - 63F-004.64" at bounding box center [300, 35] width 76 height 12
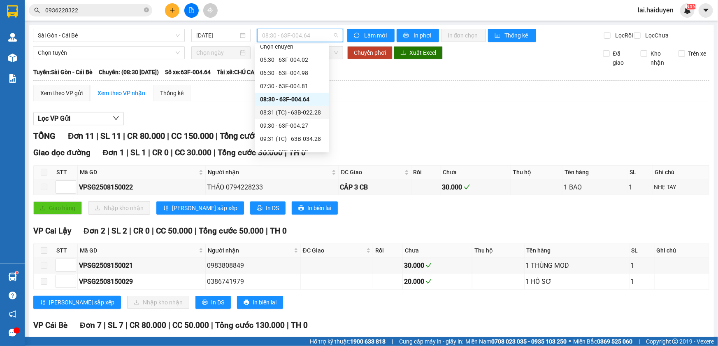
click at [279, 111] on div "08:31 (TC) - 63B-022.28" at bounding box center [292, 112] width 64 height 9
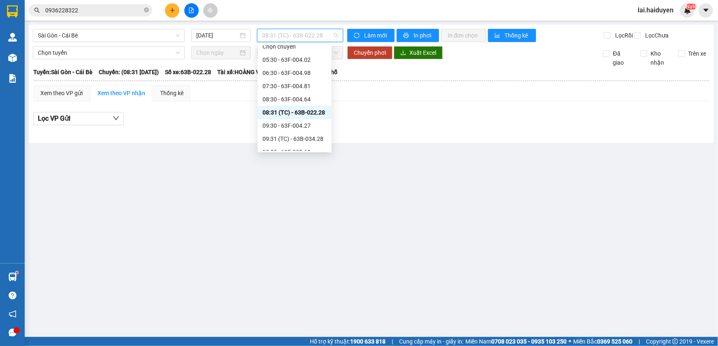
click at [306, 35] on span "08:31 (TC) - 63B-022.28" at bounding box center [300, 35] width 76 height 12
click at [286, 135] on div "09:31 (TC) - 63B-034.28" at bounding box center [295, 138] width 64 height 9
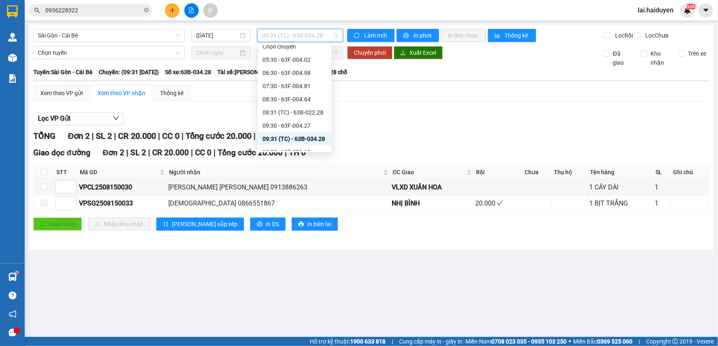
click at [305, 37] on span "09:31 (TC) - 63B-034.28" at bounding box center [300, 35] width 76 height 12
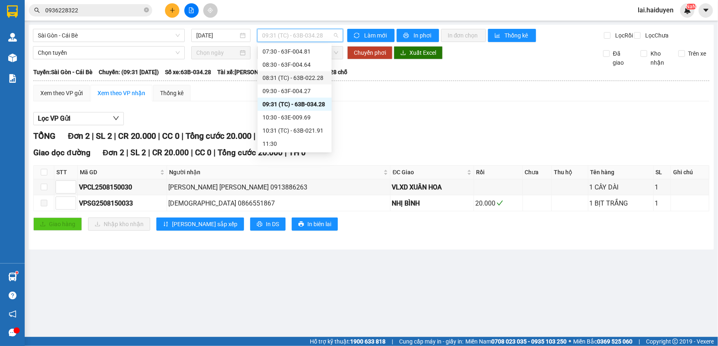
scroll to position [43, 0]
click at [300, 116] on div "10:30 - 63E-009.69" at bounding box center [295, 114] width 64 height 9
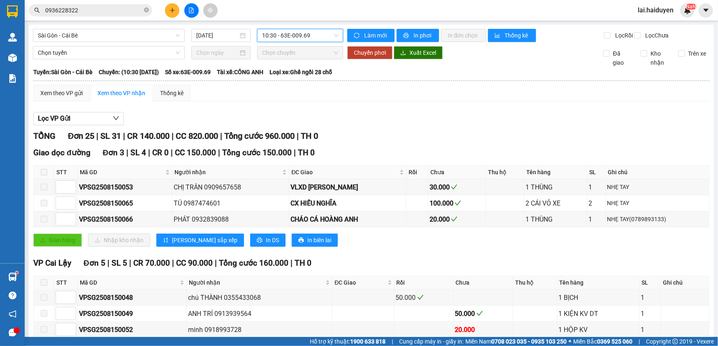
click at [310, 37] on span "10:30 - 63E-009.69" at bounding box center [300, 35] width 76 height 12
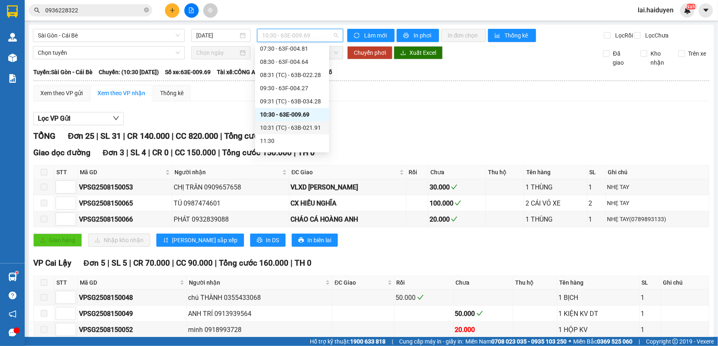
click at [291, 129] on div "10:31 (TC) - 63B-021.91" at bounding box center [292, 127] width 64 height 9
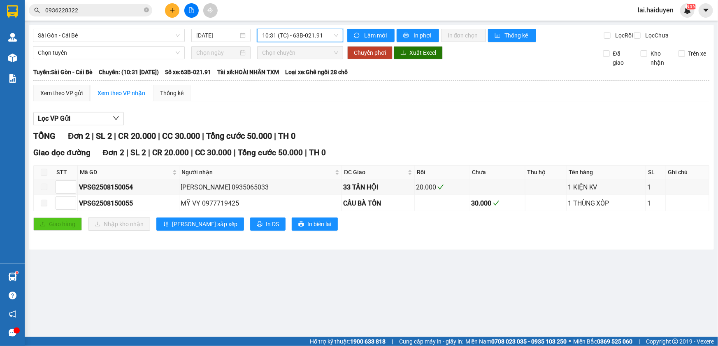
click at [309, 37] on span "10:31 (TC) - 63B-021.91" at bounding box center [300, 35] width 76 height 12
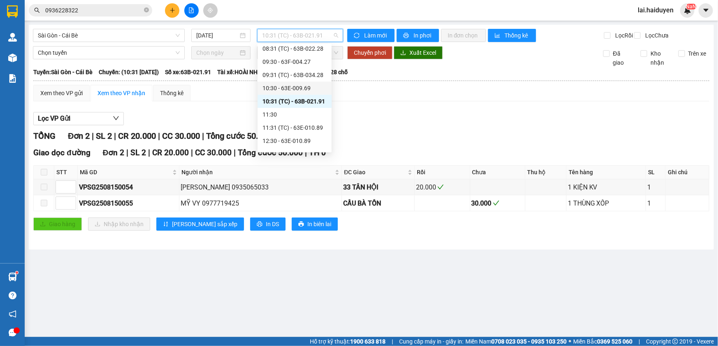
scroll to position [80, 0]
click at [296, 113] on div "11:31 (TC) - 63E-010.89" at bounding box center [295, 116] width 64 height 9
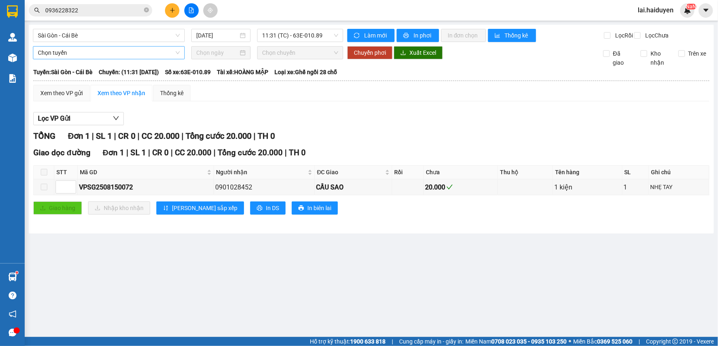
click at [43, 59] on span "Chọn tuyến" at bounding box center [109, 53] width 142 height 12
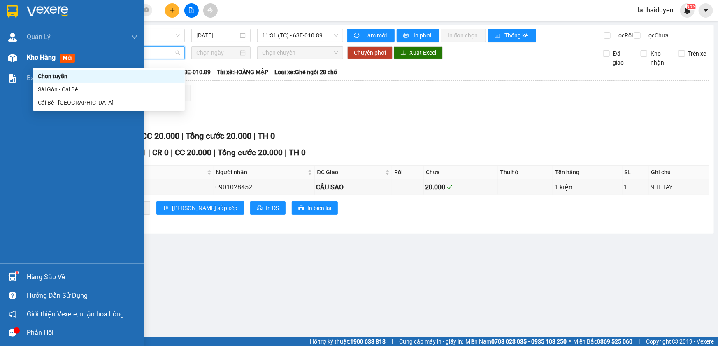
click at [14, 58] on img at bounding box center [12, 58] width 9 height 9
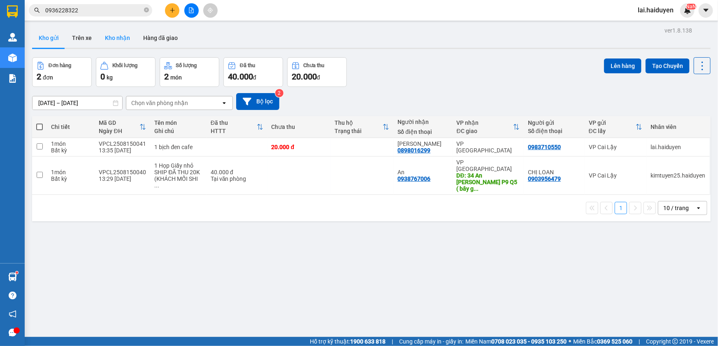
click at [124, 37] on button "Kho nhận" at bounding box center [117, 38] width 38 height 20
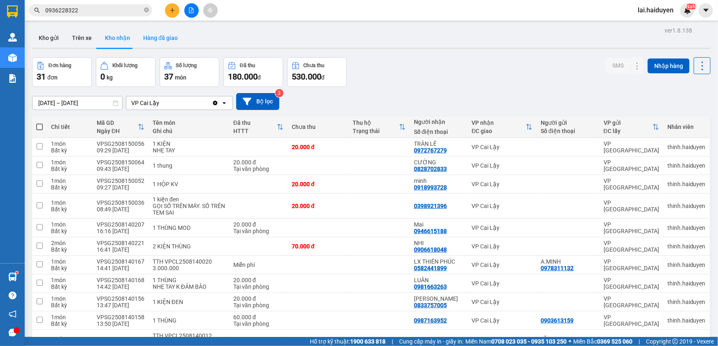
click at [150, 35] on button "Hàng đã giao" at bounding box center [161, 38] width 48 height 20
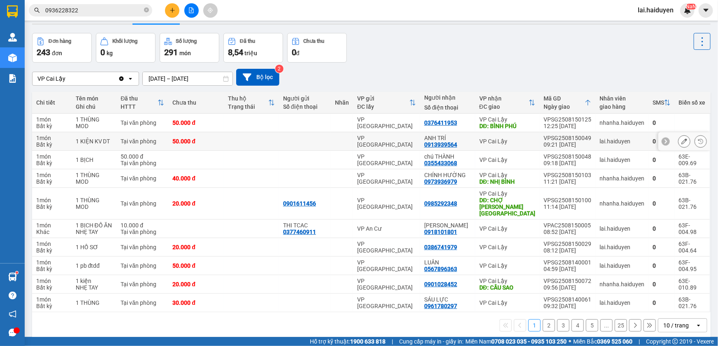
scroll to position [37, 0]
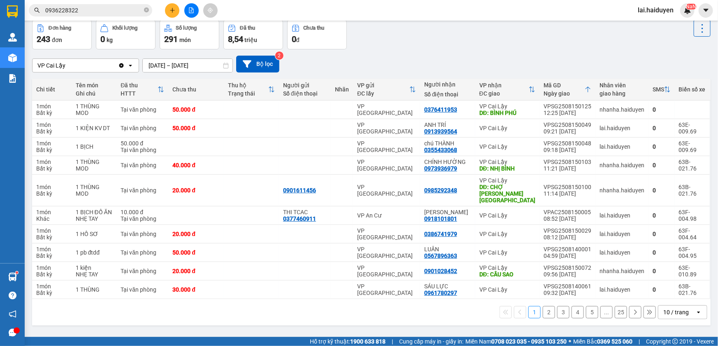
click at [668, 308] on div "10 / trang" at bounding box center [677, 312] width 26 height 8
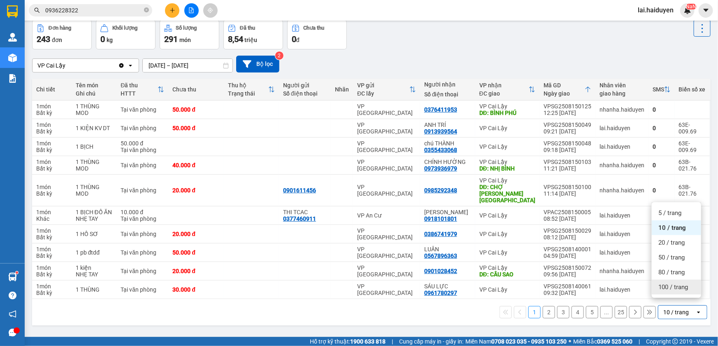
click at [663, 290] on span "100 / trang" at bounding box center [674, 287] width 30 height 8
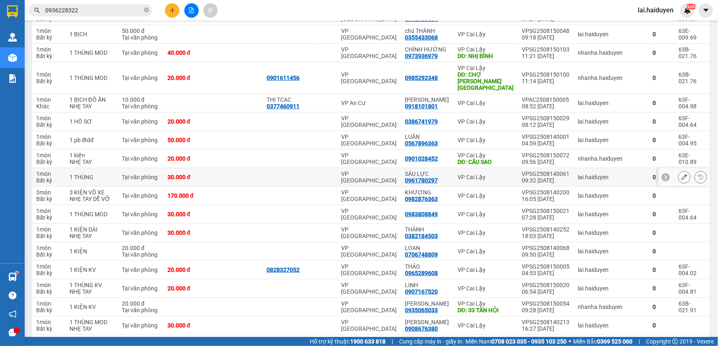
scroll to position [225, 0]
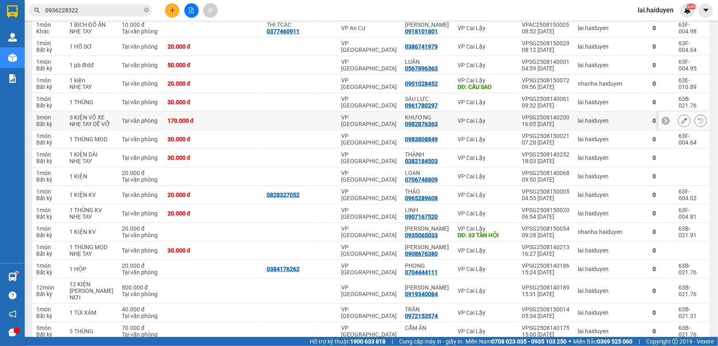
click at [391, 130] on td "VP [GEOGRAPHIC_DATA]" at bounding box center [369, 121] width 64 height 19
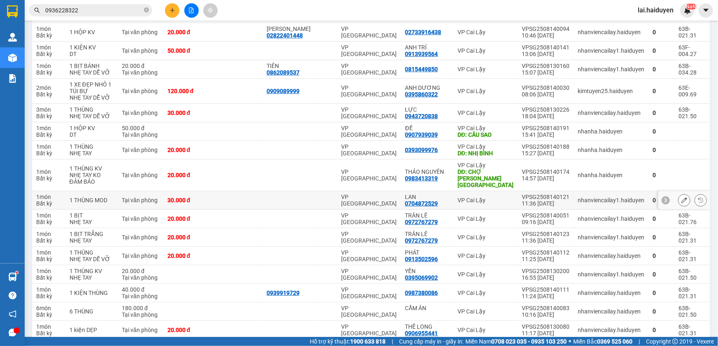
scroll to position [1609, 0]
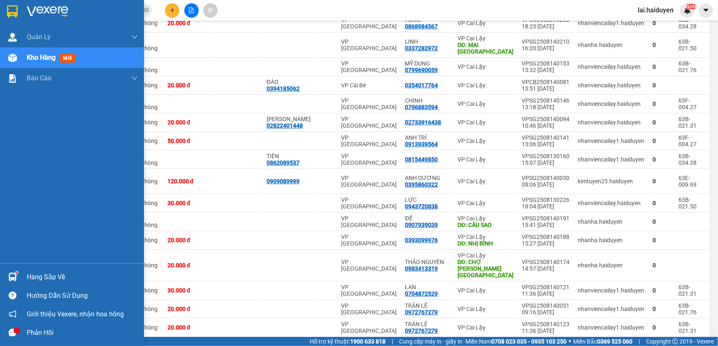
click at [29, 62] on div "Kho hàng mới" at bounding box center [52, 57] width 51 height 10
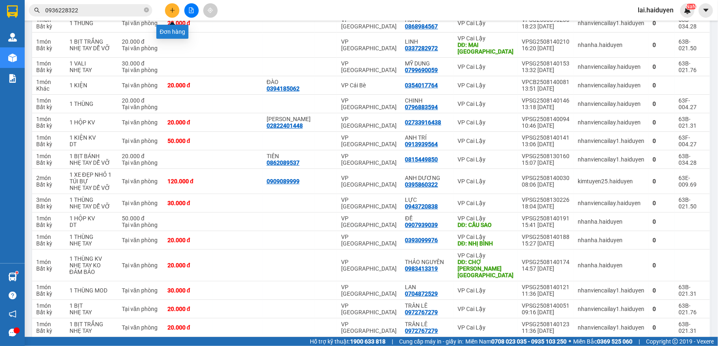
click at [174, 11] on icon "plus" at bounding box center [173, 10] width 6 height 6
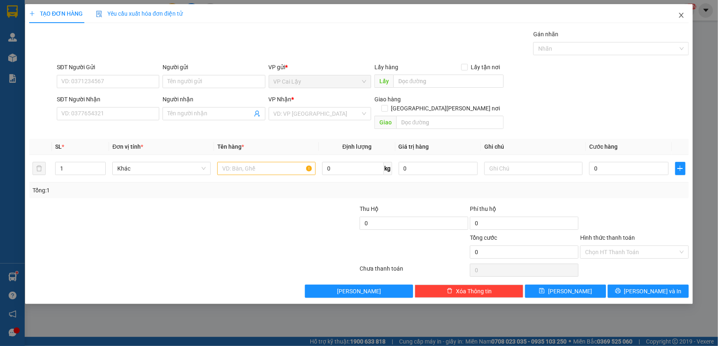
drag, startPoint x: 687, startPoint y: 16, endPoint x: 682, endPoint y: 15, distance: 5.1
click at [687, 16] on span "Close" at bounding box center [681, 15] width 23 height 23
click at [678, 16] on div "lai.haiduyen NaN" at bounding box center [662, 10] width 63 height 14
click at [679, 16] on div "lai.haiduyen NaN" at bounding box center [662, 10] width 63 height 14
click at [684, 18] on div "Kết quả [PERSON_NAME] ( 151 ) Bộ lọc Mã ĐH Trạng thái Món hàng Thu hộ Tổng [PER…" at bounding box center [359, 10] width 718 height 21
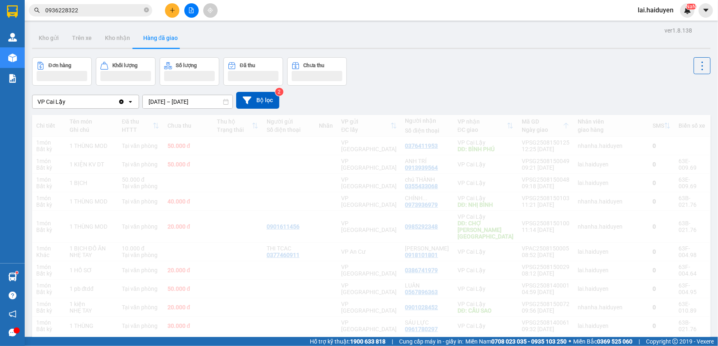
click at [682, 15] on div "lai.haiduyen NaN" at bounding box center [662, 10] width 63 height 14
click at [663, 13] on span "lai.haiduyen" at bounding box center [655, 10] width 49 height 10
click at [655, 12] on span "lai.haiduyen" at bounding box center [655, 10] width 49 height 10
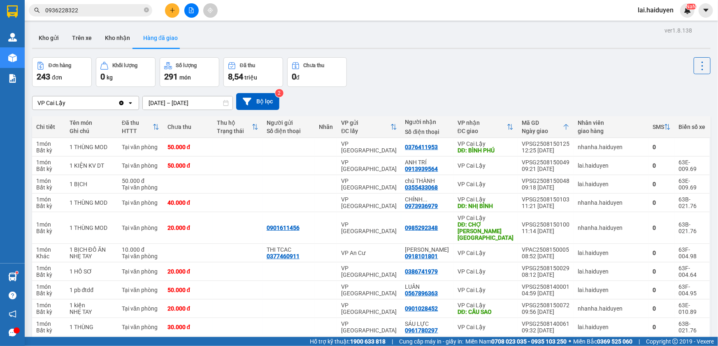
click at [663, 9] on span "lai.haiduyen" at bounding box center [655, 10] width 49 height 10
click at [656, 24] on span "Đăng xuất" at bounding box center [662, 25] width 35 height 9
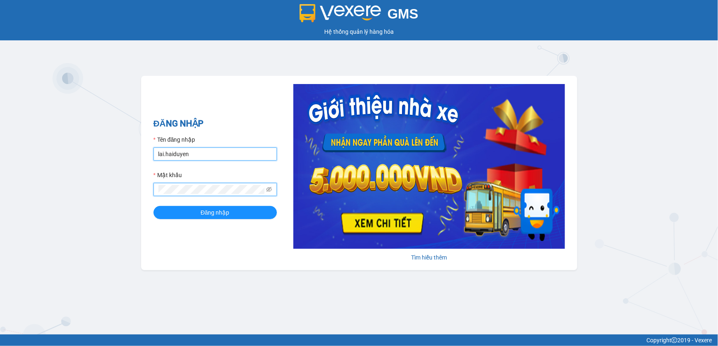
type input "cailay1.haiduyen"
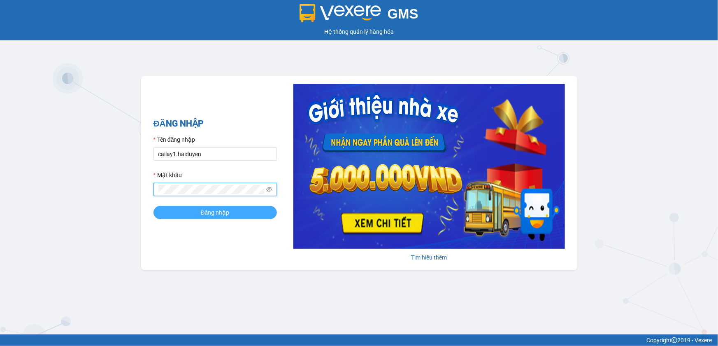
drag, startPoint x: 226, startPoint y: 213, endPoint x: 233, endPoint y: 210, distance: 6.6
click at [226, 213] on span "Đăng nhập" at bounding box center [215, 212] width 29 height 9
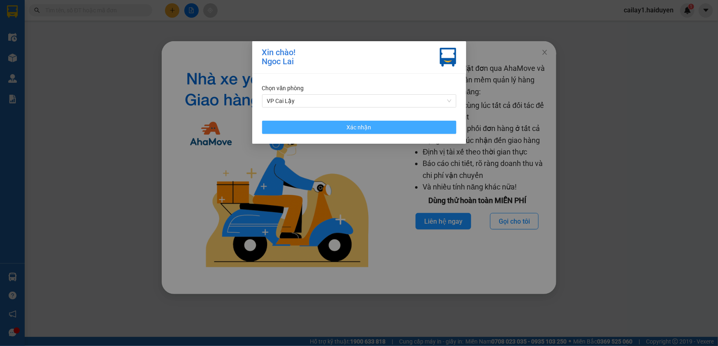
click at [305, 128] on button "Xác nhận" at bounding box center [359, 127] width 194 height 13
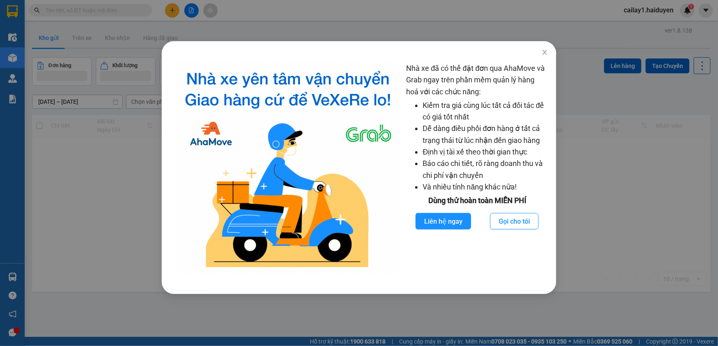
click at [311, 30] on div "Nhà xe đã có thể đặt đơn qua AhaMove và Grab ngay trên phần mềm quản lý hàng ho…" at bounding box center [359, 173] width 718 height 346
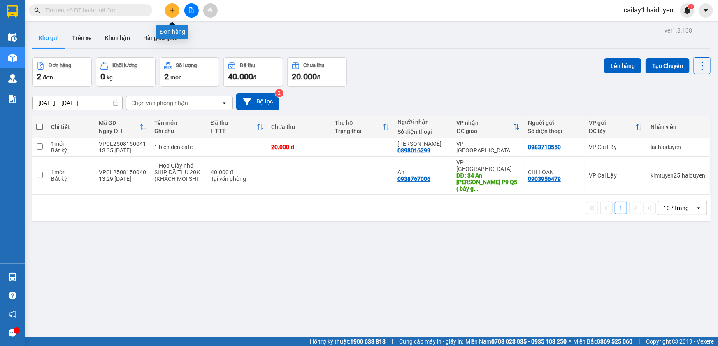
click at [165, 11] on button at bounding box center [172, 10] width 14 height 14
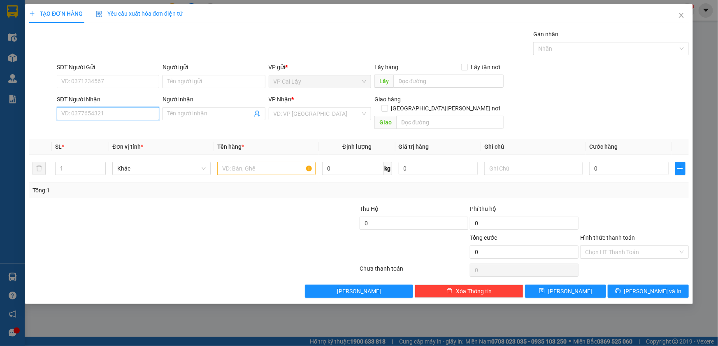
drag, startPoint x: 135, startPoint y: 113, endPoint x: 457, endPoint y: 30, distance: 332.8
click at [135, 113] on input "SĐT Người Nhận" at bounding box center [108, 113] width 102 height 13
type input "0968859042"
click at [95, 134] on div "0968859042 - VIỆT" at bounding box center [108, 130] width 93 height 9
type input "VIỆT"
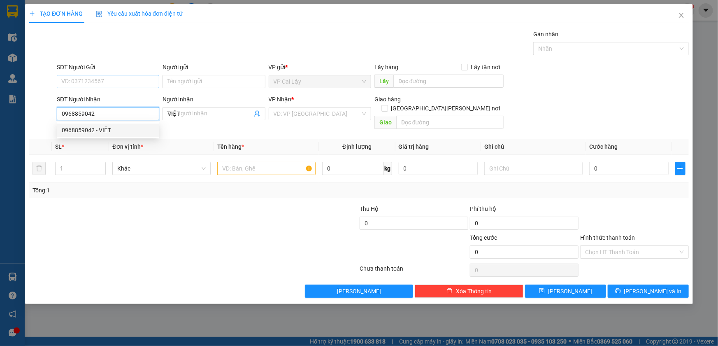
type input "20.000"
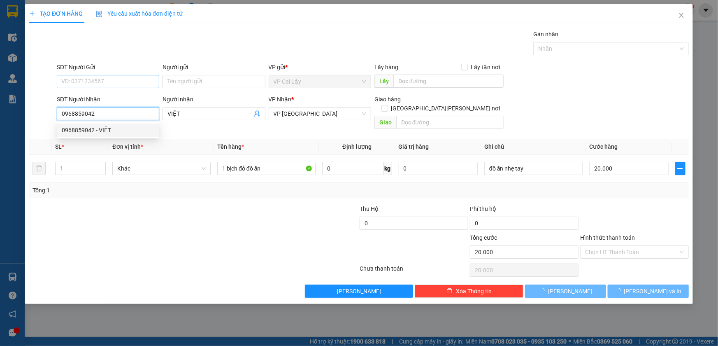
type input "0968859042"
click at [107, 81] on input "SĐT Người Gửi" at bounding box center [108, 81] width 102 height 13
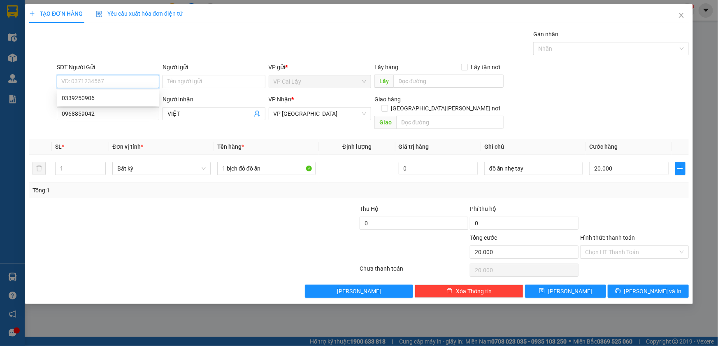
click at [107, 81] on input "SĐT Người Gửi" at bounding box center [108, 81] width 102 height 13
click at [114, 95] on div "0339250906" at bounding box center [108, 97] width 93 height 9
type input "0339250906"
click at [220, 204] on div at bounding box center [138, 218] width 221 height 29
click at [264, 186] on div "Tổng: 1" at bounding box center [155, 190] width 245 height 9
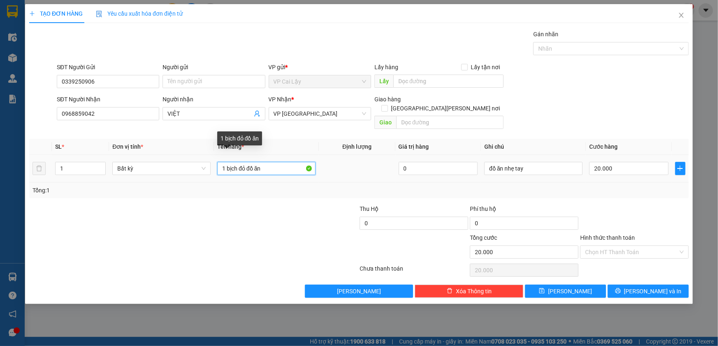
click at [281, 162] on input "1 bịch đỏ đồ ăn" at bounding box center [266, 168] width 98 height 13
drag, startPoint x: 287, startPoint y: 156, endPoint x: 239, endPoint y: 161, distance: 48.5
click at [239, 162] on input "1 bịch đỏ đồ ăn" at bounding box center [266, 168] width 98 height 13
type input "1 bịch xanh đồ ăn"
drag, startPoint x: 661, startPoint y: 199, endPoint x: 629, endPoint y: 186, distance: 33.8
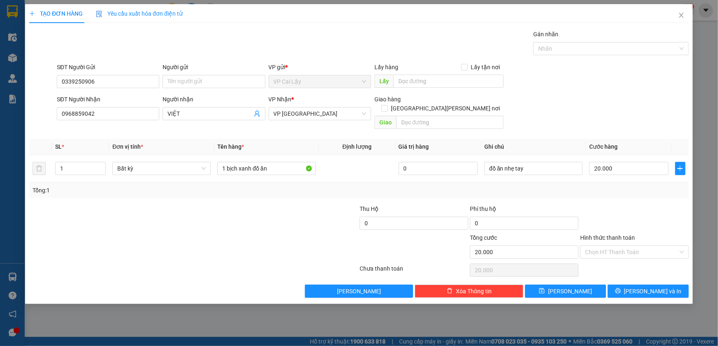
click at [660, 204] on div at bounding box center [635, 218] width 110 height 29
click at [630, 246] on input "Hình thức thanh toán" at bounding box center [631, 252] width 93 height 12
click at [628, 256] on div "Tại văn phòng" at bounding box center [634, 258] width 99 height 9
type input "0"
drag, startPoint x: 657, startPoint y: 210, endPoint x: 654, endPoint y: 217, distance: 7.3
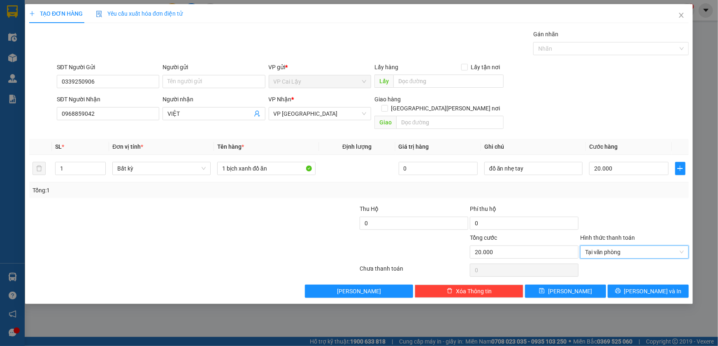
click at [657, 210] on div at bounding box center [635, 218] width 110 height 29
click at [623, 284] on button "[PERSON_NAME] và In" at bounding box center [648, 290] width 81 height 13
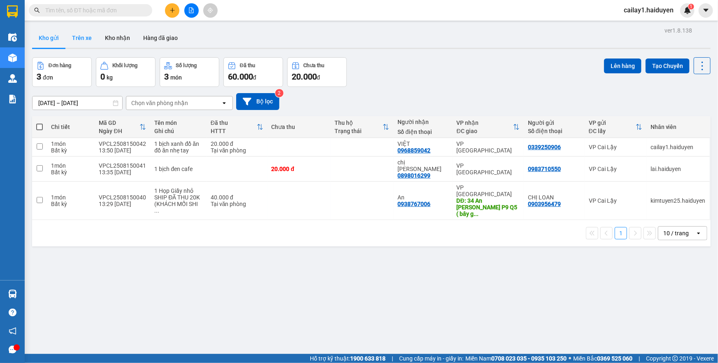
click at [73, 39] on button "Trên xe" at bounding box center [81, 38] width 33 height 20
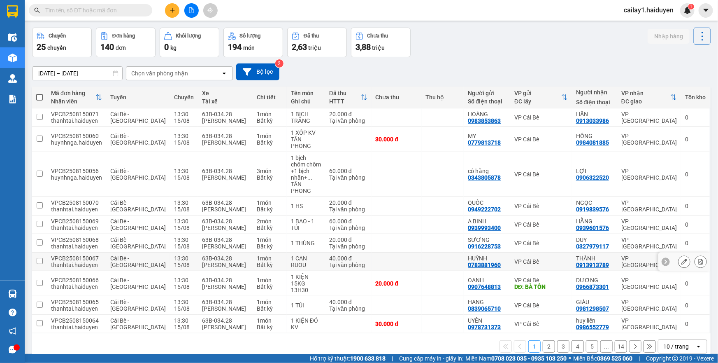
scroll to position [37, 0]
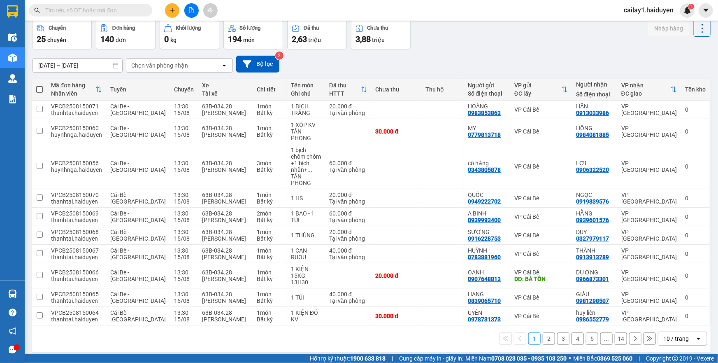
click at [664, 334] on div "10 / trang" at bounding box center [677, 338] width 26 height 8
click at [664, 297] on span "100 / trang" at bounding box center [674, 293] width 30 height 8
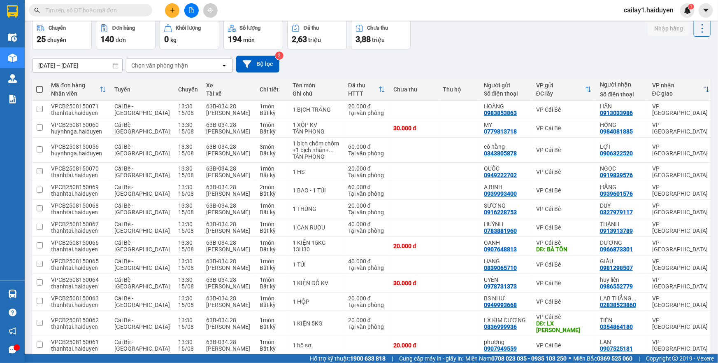
click at [224, 68] on div "open" at bounding box center [227, 65] width 12 height 13
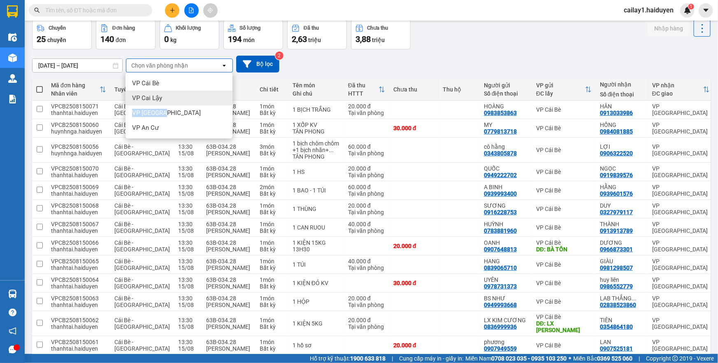
drag, startPoint x: 185, startPoint y: 105, endPoint x: 204, endPoint y: 97, distance: 21.0
click at [204, 97] on ul "VP Cái Bè VP Cai Lậy VP Sài Gòn VP An Cư" at bounding box center [179, 105] width 107 height 66
click at [204, 97] on div "VP Cai Lậy" at bounding box center [179, 98] width 107 height 15
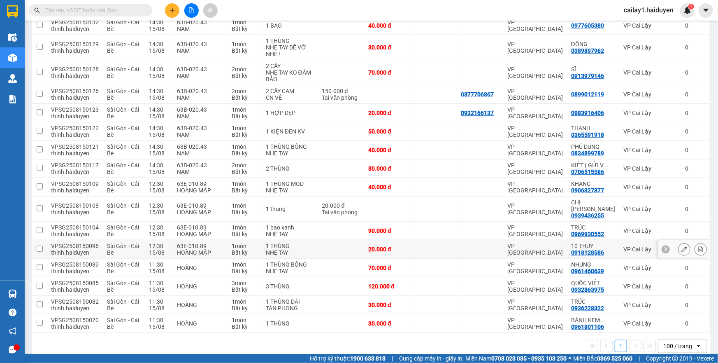
scroll to position [244, 0]
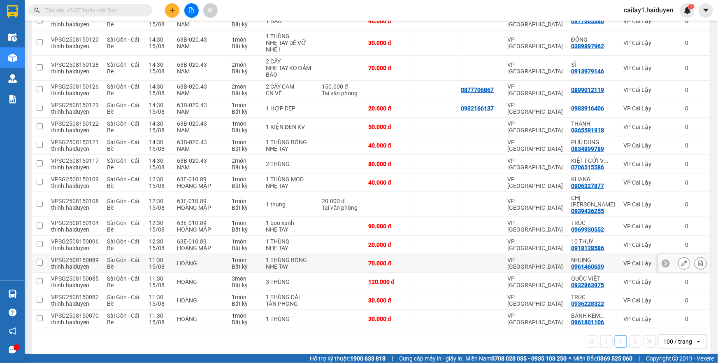
click at [507, 254] on td "VP [GEOGRAPHIC_DATA]" at bounding box center [535, 263] width 64 height 19
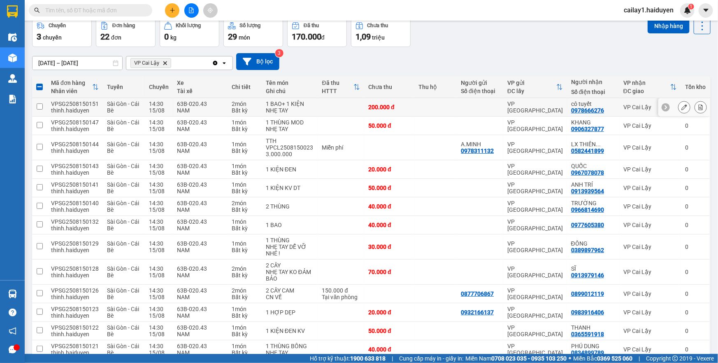
scroll to position [0, 0]
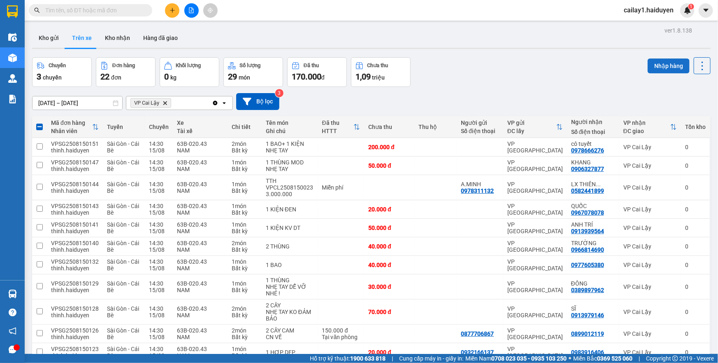
click at [652, 70] on button "Nhập hàng" at bounding box center [669, 65] width 42 height 15
checkbox input "false"
click at [123, 46] on button "Kho nhận" at bounding box center [117, 38] width 38 height 20
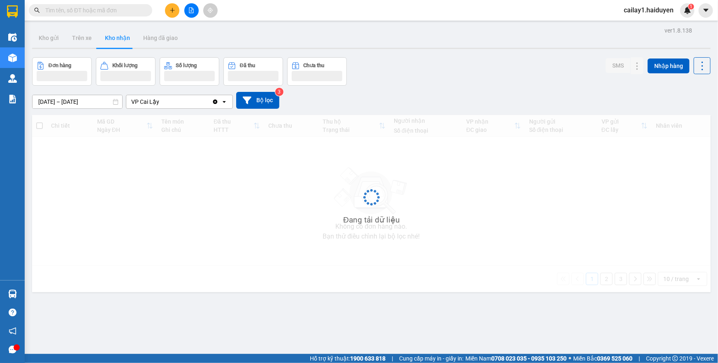
click at [123, 46] on button "Kho nhận" at bounding box center [117, 38] width 38 height 20
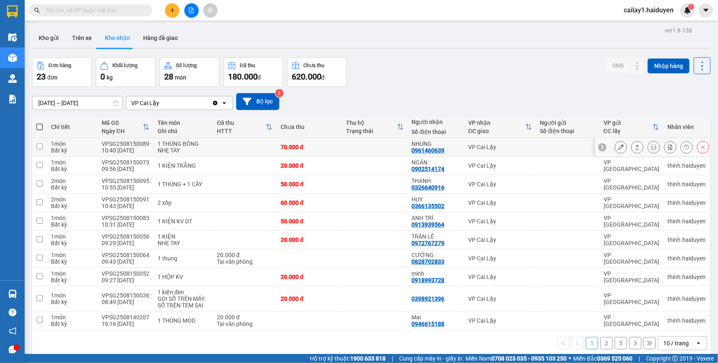
click at [424, 147] on div "0961460639" at bounding box center [428, 150] width 33 height 7
click at [618, 146] on icon at bounding box center [621, 147] width 6 height 6
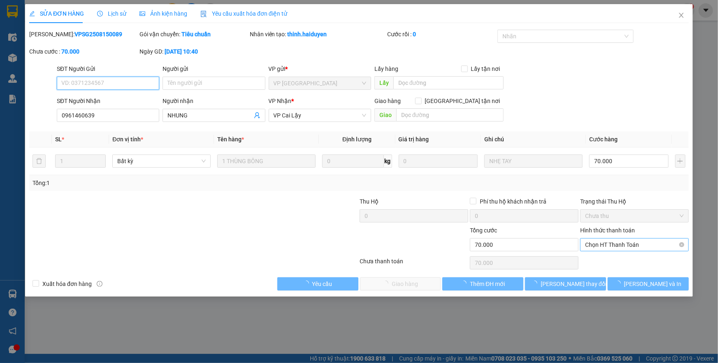
type input "0961460639"
type input "NHUNG"
type input "70.000"
click at [593, 244] on span "Chọn HT Thanh Toán" at bounding box center [634, 244] width 99 height 12
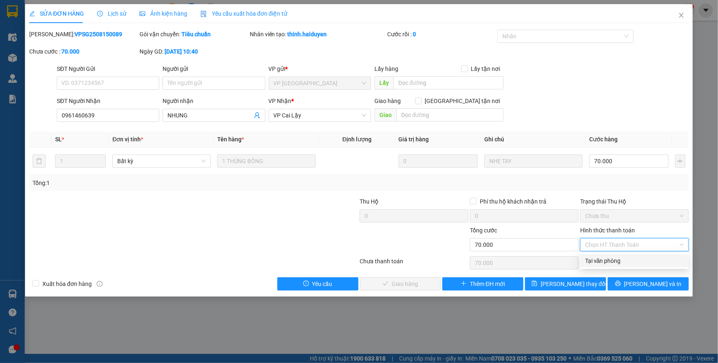
click at [593, 255] on div "Tại văn phòng" at bounding box center [634, 260] width 109 height 13
type input "0"
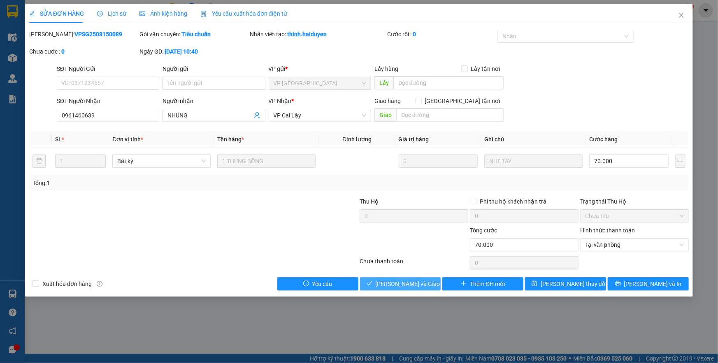
click at [430, 288] on button "Lưu và Giao hàng" at bounding box center [400, 283] width 81 height 13
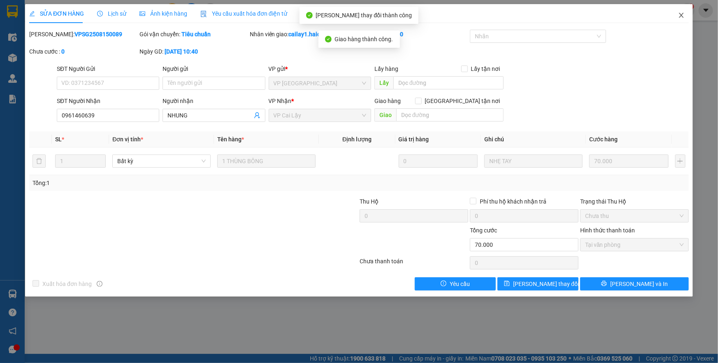
click at [683, 18] on icon "close" at bounding box center [681, 15] width 7 height 7
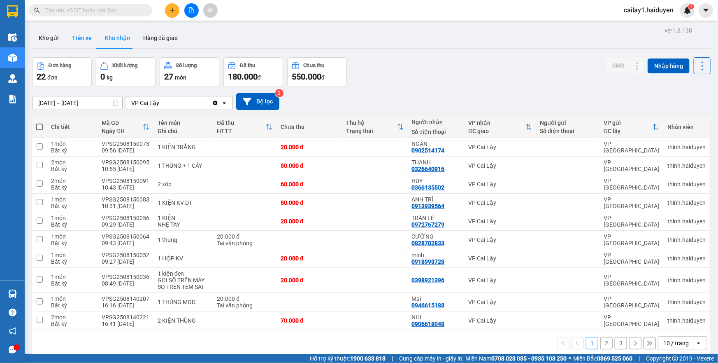
click at [89, 45] on button "Trên xe" at bounding box center [81, 38] width 33 height 20
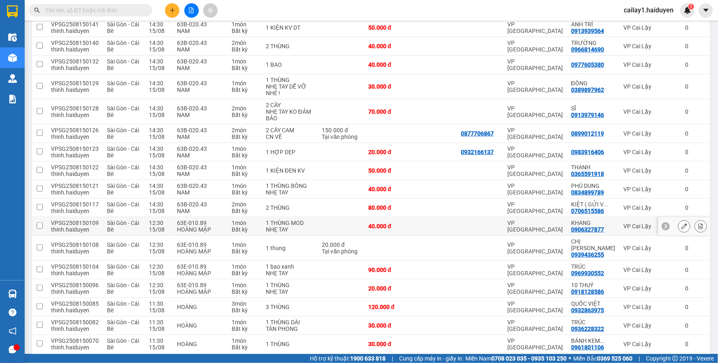
scroll to position [226, 0]
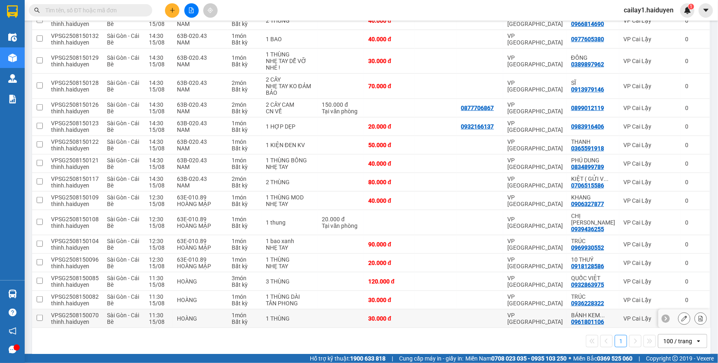
click at [446, 312] on td at bounding box center [436, 318] width 42 height 19
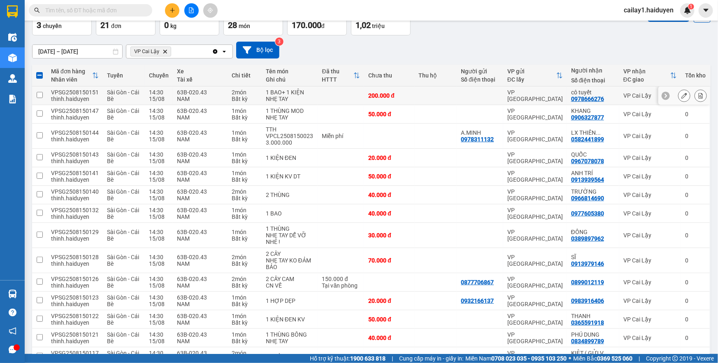
scroll to position [0, 0]
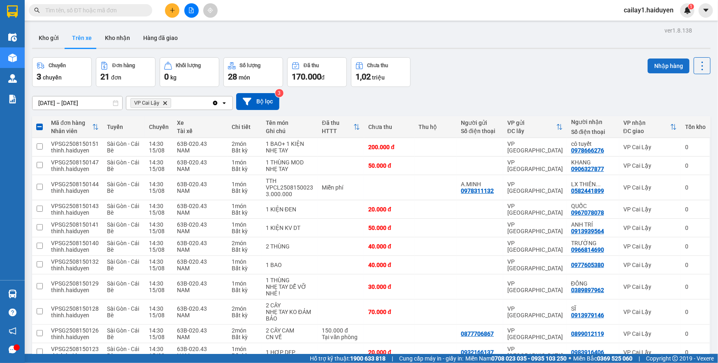
click at [651, 64] on button "Nhập hàng" at bounding box center [669, 65] width 42 height 15
checkbox input "false"
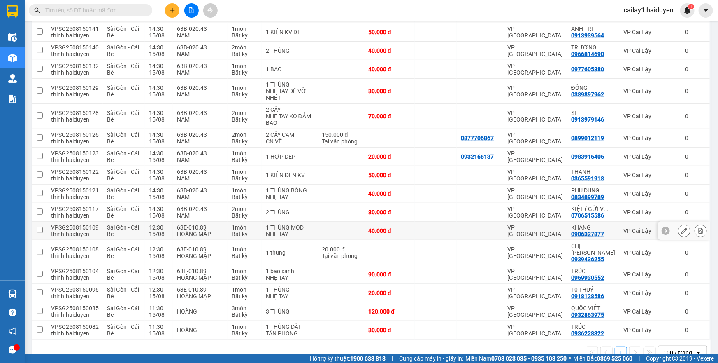
scroll to position [207, 0]
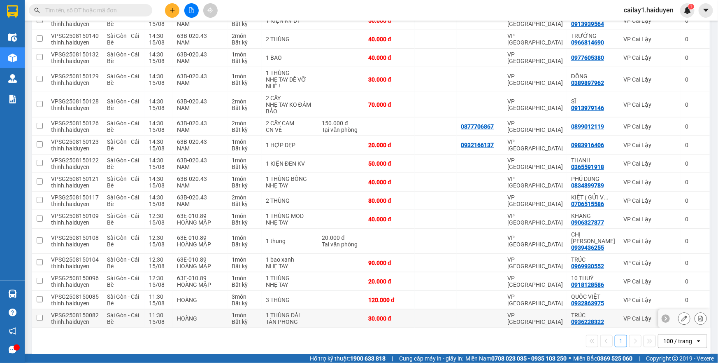
click at [467, 315] on div at bounding box center [480, 318] width 38 height 7
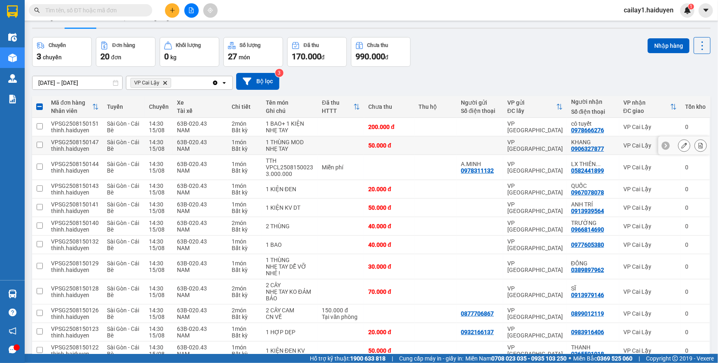
scroll to position [0, 0]
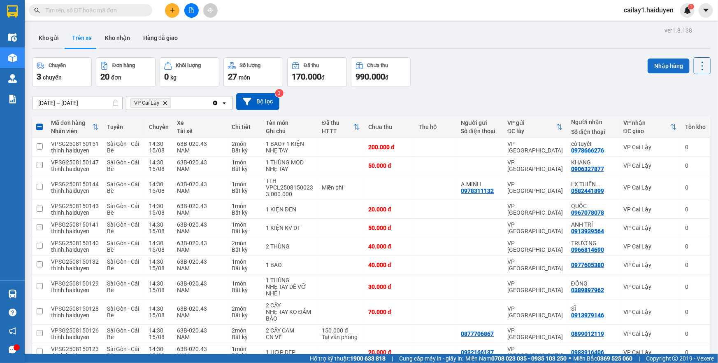
click at [662, 70] on button "Nhập hàng" at bounding box center [669, 65] width 42 height 15
checkbox input "false"
click at [115, 39] on button "Kho nhận" at bounding box center [117, 38] width 38 height 20
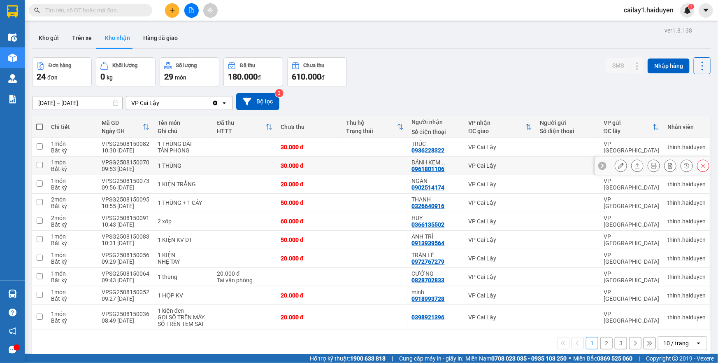
click at [496, 159] on td "VP Cai Lậy" at bounding box center [500, 165] width 72 height 19
checkbox input "true"
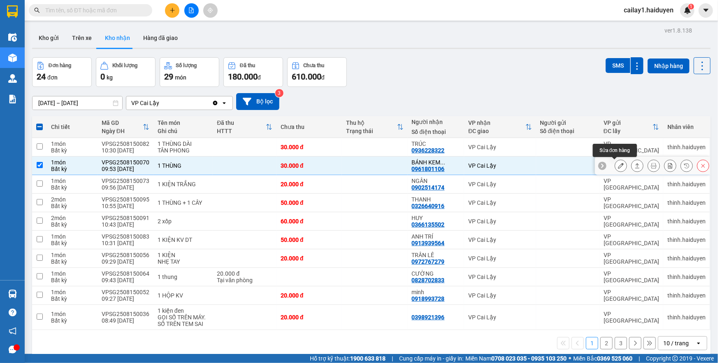
click at [618, 165] on icon at bounding box center [621, 166] width 6 height 6
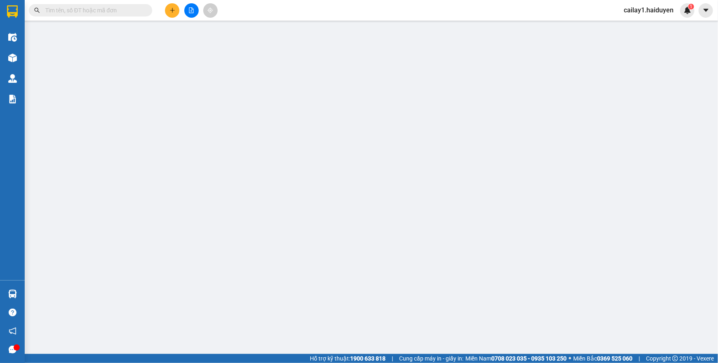
type input "0961801106"
type input "BÁNH KEM DOREMON"
type input "30.000"
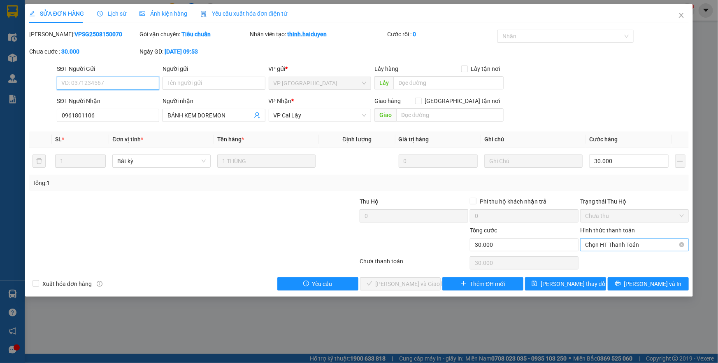
click at [599, 244] on span "Chọn HT Thanh Toán" at bounding box center [634, 244] width 99 height 12
click at [592, 258] on div "Tại văn phòng" at bounding box center [634, 260] width 99 height 9
type input "0"
click at [418, 281] on span "Lưu và Giao hàng" at bounding box center [415, 283] width 79 height 9
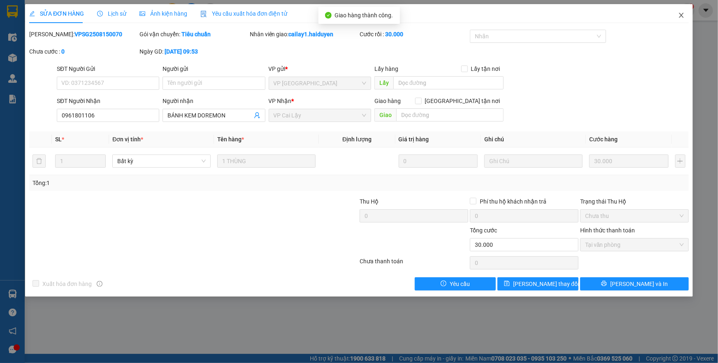
click at [681, 16] on icon "close" at bounding box center [681, 15] width 7 height 7
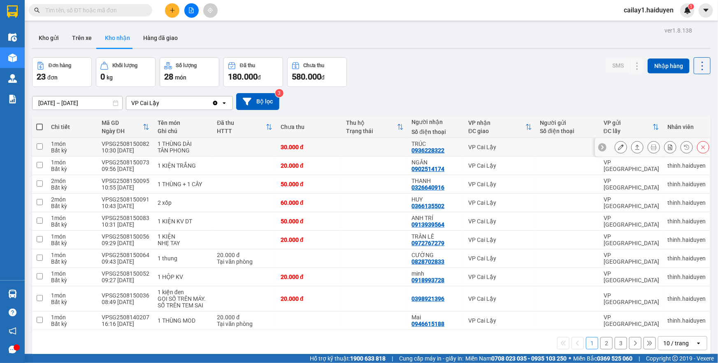
click at [618, 149] on icon at bounding box center [621, 147] width 6 height 6
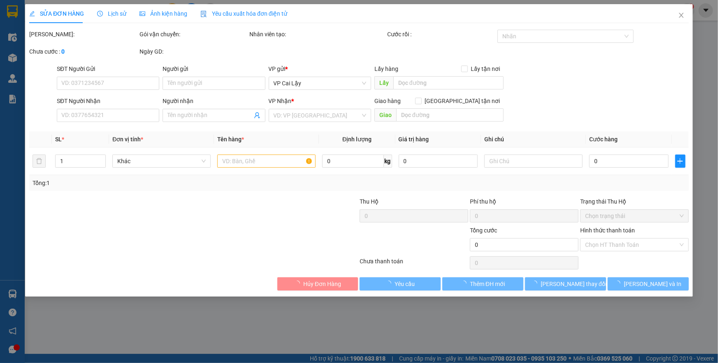
type input "0936228322"
type input "TRÚC"
type input "30.000"
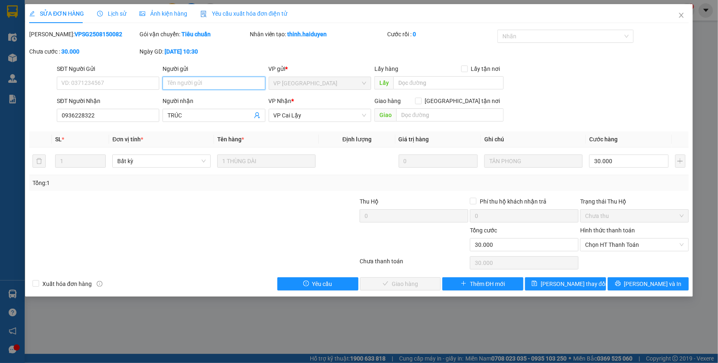
click at [217, 84] on input "Người gửi" at bounding box center [214, 83] width 102 height 13
type input "gui a hoang l"
click at [557, 289] on button "Lưu thay đổi" at bounding box center [565, 283] width 81 height 13
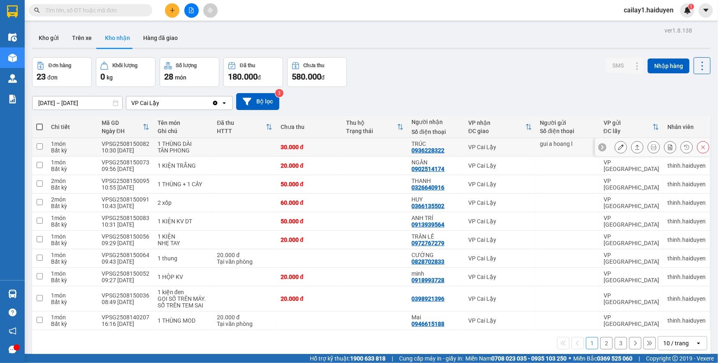
click at [130, 142] on div "VPSG2508150082" at bounding box center [126, 143] width 48 height 7
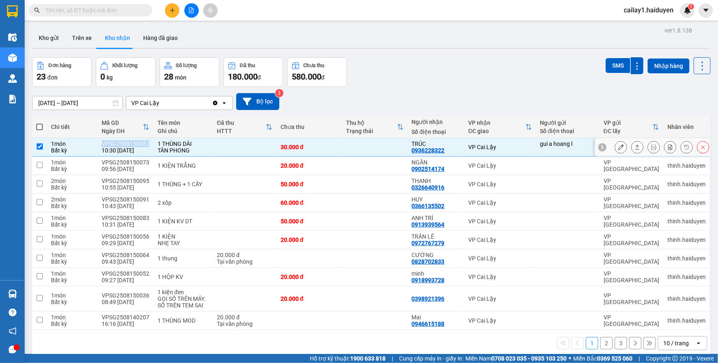
click at [130, 142] on div "VPSG2508150082" at bounding box center [126, 143] width 48 height 7
checkbox input "false"
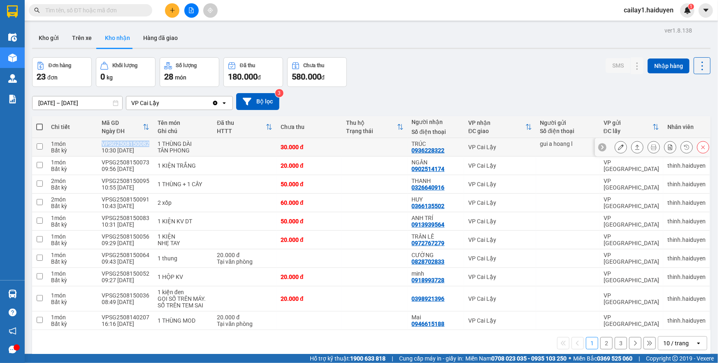
copy div "VPSG2508150082"
click at [115, 8] on input "text" at bounding box center [93, 10] width 97 height 9
click at [91, 36] on button "Trên xe" at bounding box center [81, 38] width 33 height 20
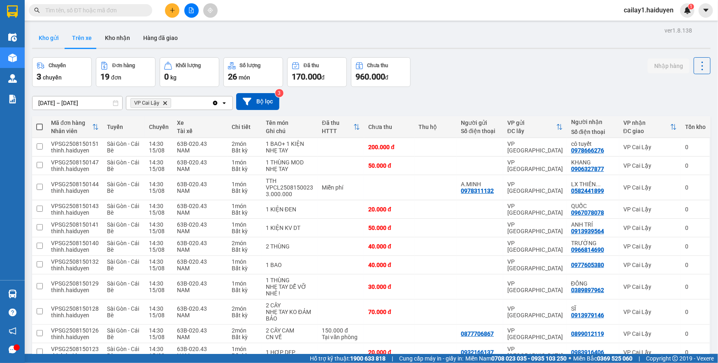
click at [54, 38] on button "Kho gửi" at bounding box center [48, 38] width 33 height 20
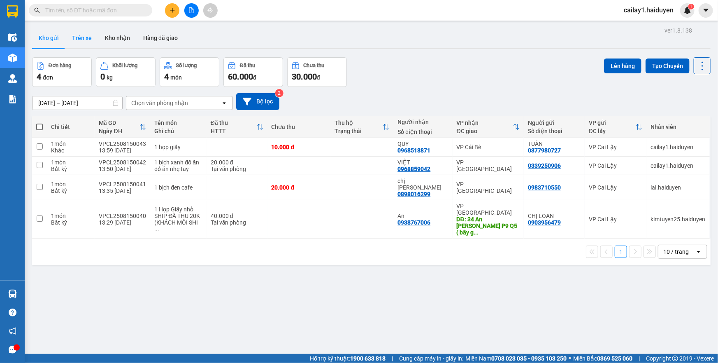
click at [93, 41] on button "Trên xe" at bounding box center [81, 38] width 33 height 20
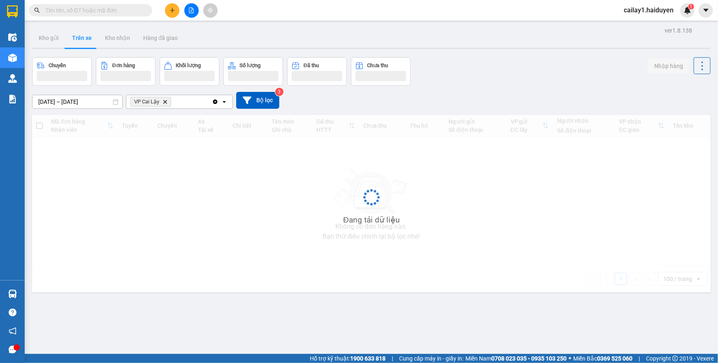
click at [133, 10] on input "text" at bounding box center [93, 10] width 97 height 9
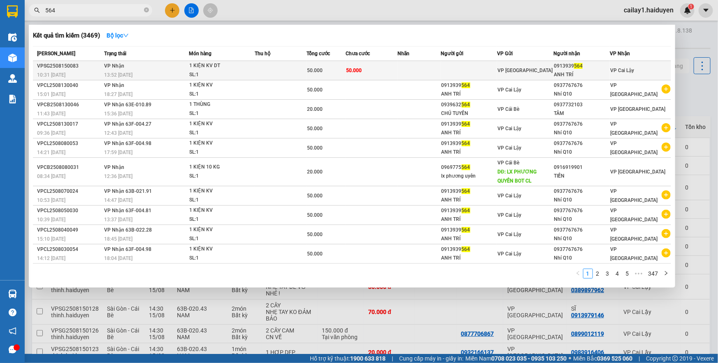
type input "564"
click at [367, 70] on td "50.000" at bounding box center [372, 70] width 52 height 19
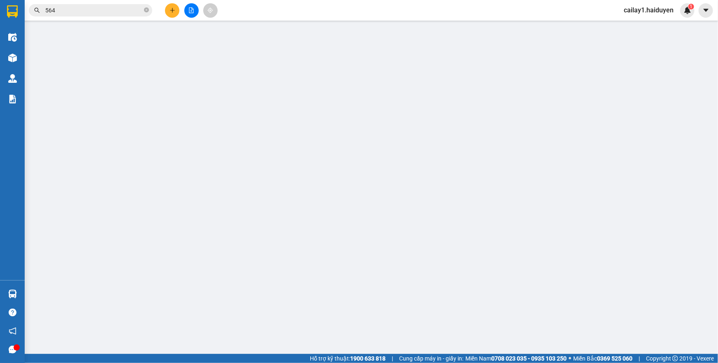
type input "0913939564"
type input "ANH TRÍ"
type input "50.000"
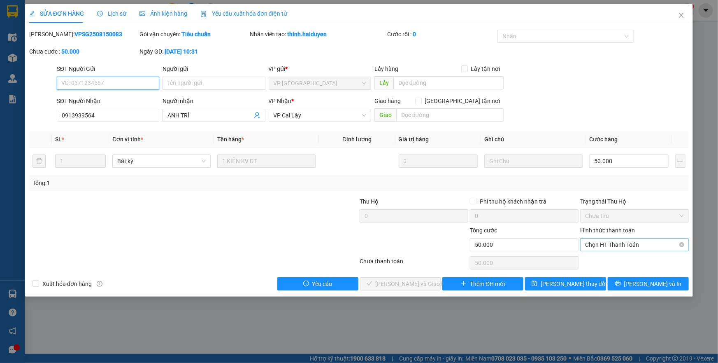
click at [602, 245] on span "Chọn HT Thanh Toán" at bounding box center [634, 244] width 99 height 12
click at [602, 255] on div "Tại văn phòng" at bounding box center [634, 260] width 109 height 13
type input "0"
click at [428, 283] on button "Lưu và Giao hàng" at bounding box center [400, 283] width 81 height 13
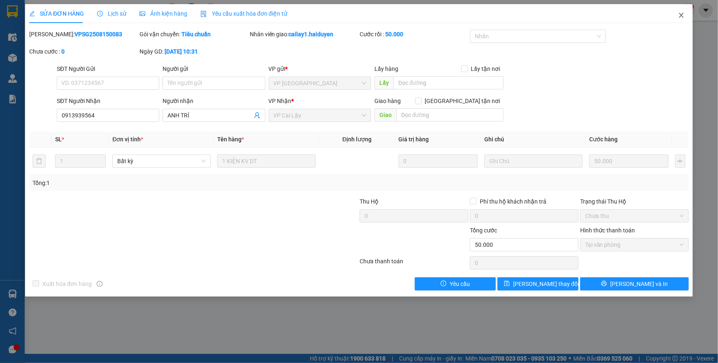
click at [679, 16] on icon "close" at bounding box center [681, 15] width 7 height 7
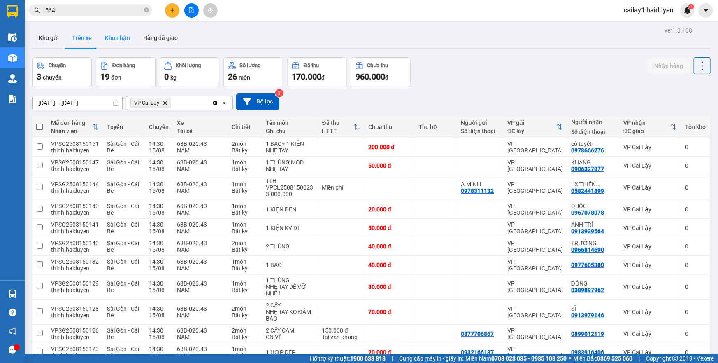
click at [109, 42] on button "Kho nhận" at bounding box center [117, 38] width 38 height 20
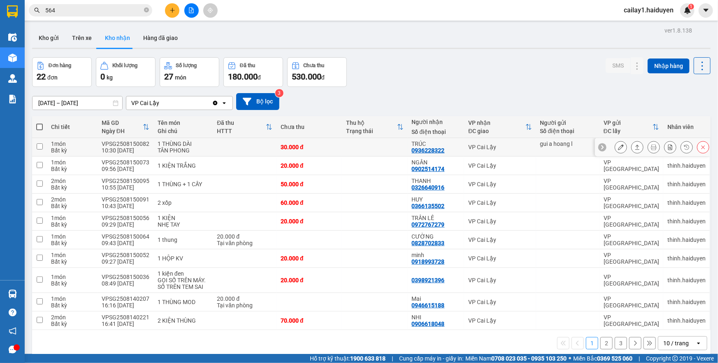
click at [110, 144] on div "VPSG2508150082" at bounding box center [126, 143] width 48 height 7
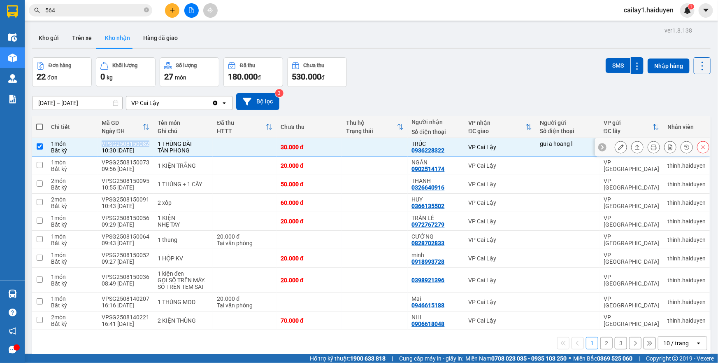
click at [110, 144] on div "VPSG2508150082" at bounding box center [126, 143] width 48 height 7
checkbox input "false"
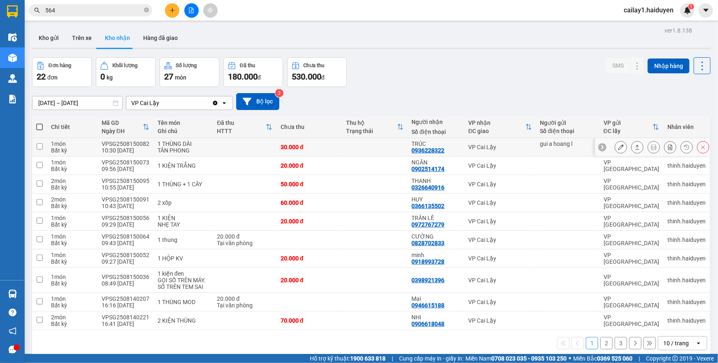
click at [421, 151] on div "0936228322" at bounding box center [428, 150] width 33 height 7
copy div "0936228322"
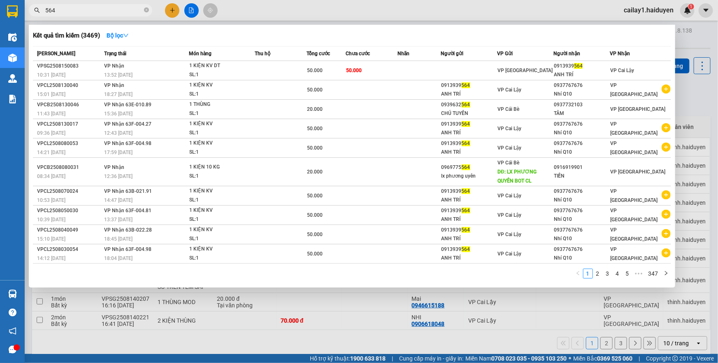
click at [108, 9] on input "564" at bounding box center [93, 10] width 97 height 9
paste input "0936228322"
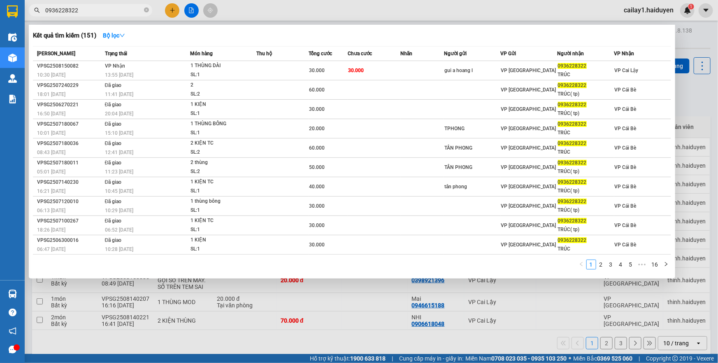
type input "0936228322"
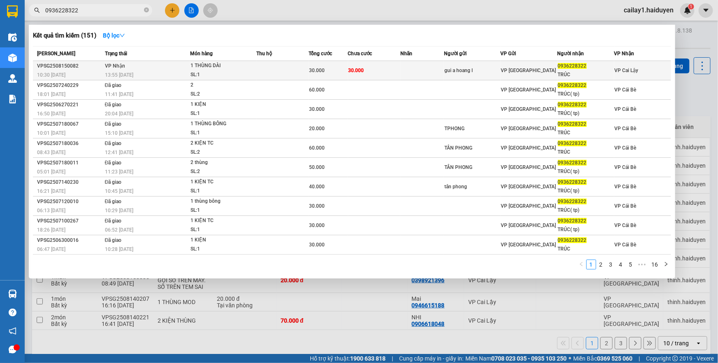
click at [293, 78] on td at bounding box center [282, 70] width 52 height 19
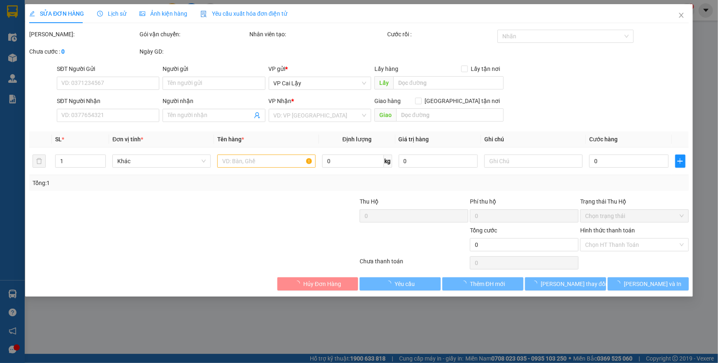
type input "gui a hoang l"
type input "0936228322"
type input "TRÚC"
type input "30.000"
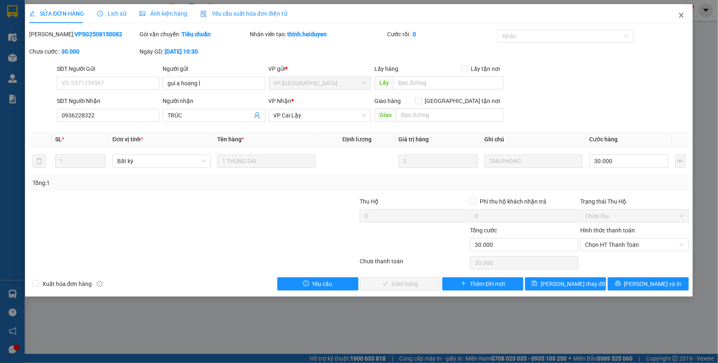
click at [684, 17] on icon "close" at bounding box center [681, 15] width 7 height 7
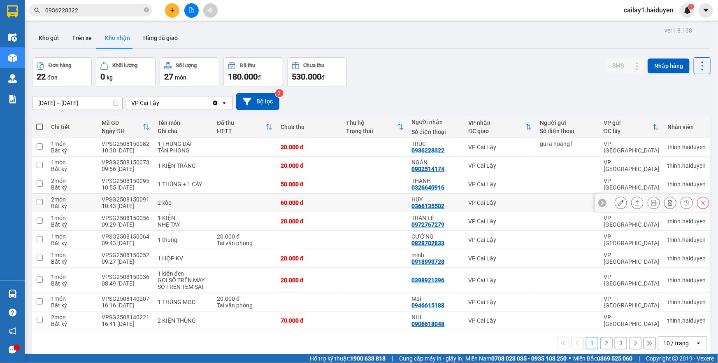
click at [334, 204] on div "60.000 đ" at bounding box center [309, 202] width 57 height 7
checkbox input "true"
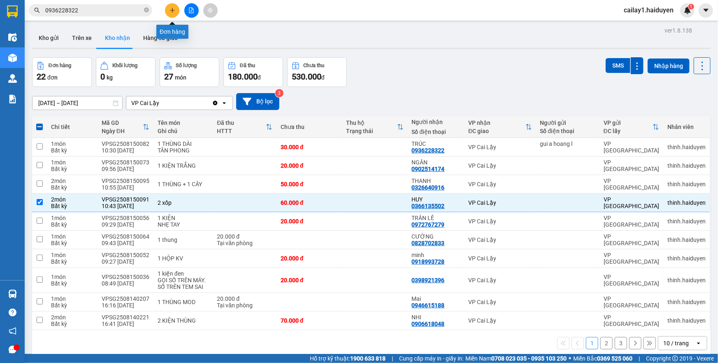
click at [171, 8] on icon "plus" at bounding box center [173, 10] width 6 height 6
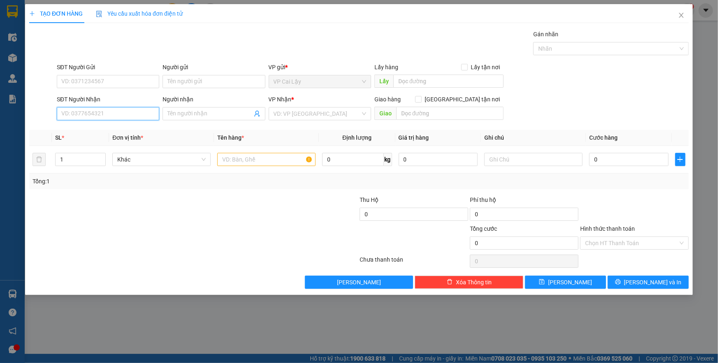
click at [119, 108] on input "SĐT Người Nhận" at bounding box center [108, 113] width 102 height 13
type input "0939181539"
click at [95, 133] on div "0939181539 - TIÊN" at bounding box center [108, 130] width 93 height 9
type input "TIÊN"
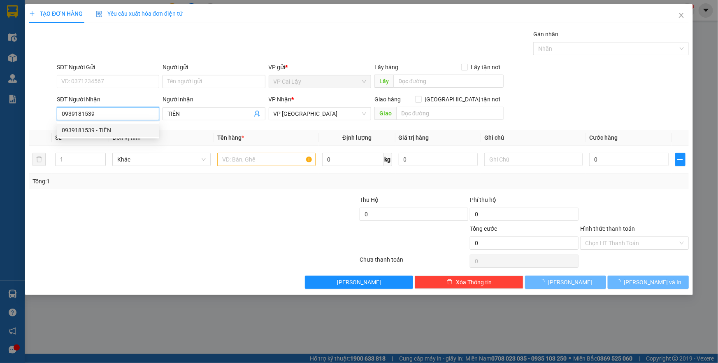
type input "20.000"
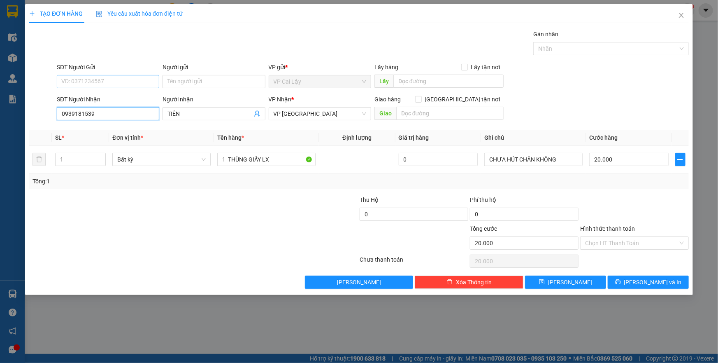
type input "0939181539"
click at [111, 81] on input "SĐT Người Gửi" at bounding box center [108, 81] width 102 height 13
click at [118, 100] on div "0909657555 - CHÚ NAM" at bounding box center [108, 97] width 93 height 9
type input "0909657555"
type input "CHÚ NAM"
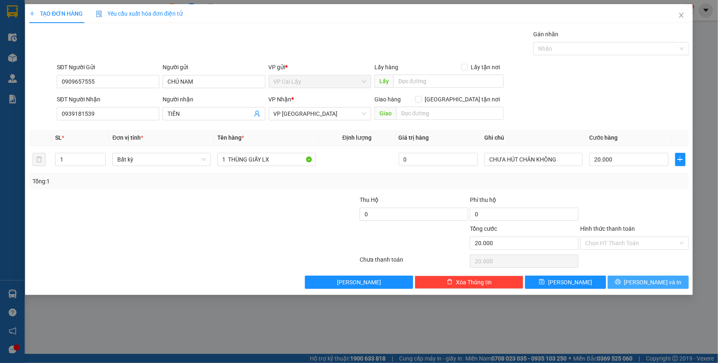
click at [640, 282] on button "[PERSON_NAME] và In" at bounding box center [648, 281] width 81 height 13
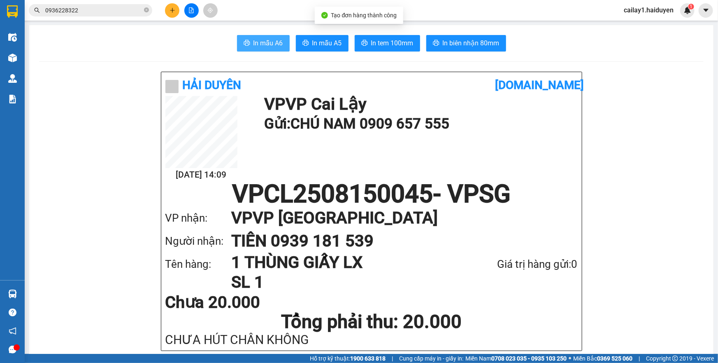
click at [258, 44] on span "In mẫu A6" at bounding box center [269, 43] width 30 height 10
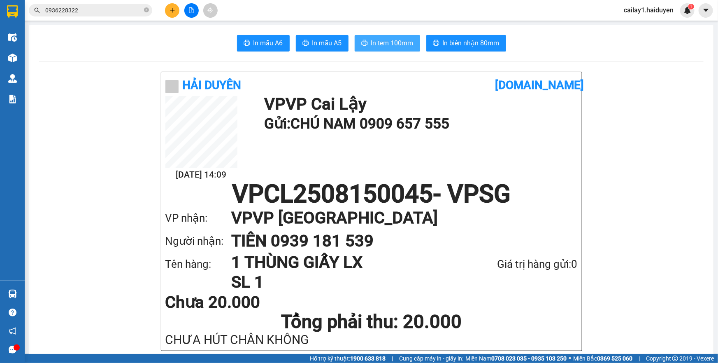
click at [399, 41] on span "In tem 100mm" at bounding box center [392, 43] width 42 height 10
click at [170, 14] on button at bounding box center [172, 10] width 14 height 14
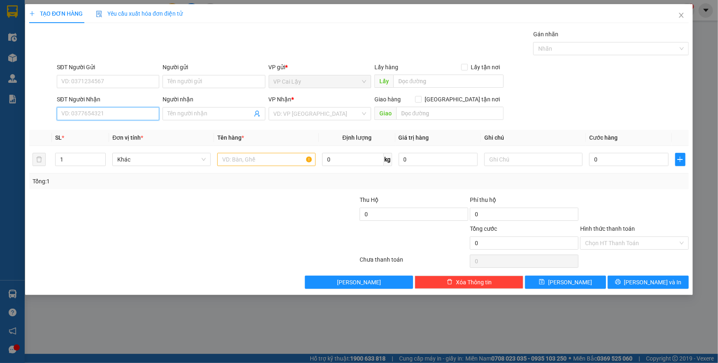
click at [98, 113] on input "SĐT Người Nhận" at bounding box center [108, 113] width 102 height 13
type input "0356706068"
click at [98, 128] on div "0356706068 - PHƯƠNG DUNG" at bounding box center [108, 130] width 93 height 9
type input "PHƯƠNG DUNG"
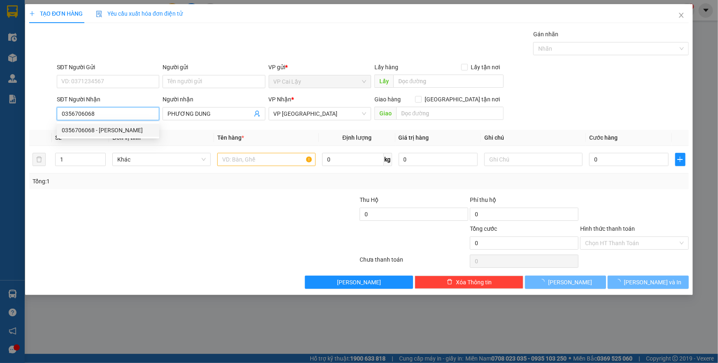
type input "20.000"
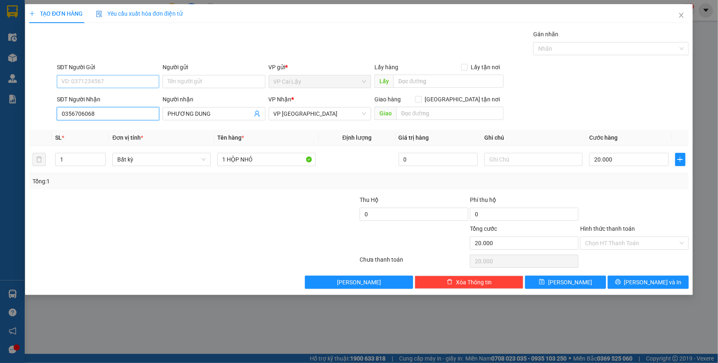
type input "0356706068"
click at [119, 80] on input "SĐT Người Gửi" at bounding box center [108, 81] width 102 height 13
type input "0799556266"
click at [173, 95] on div "Người nhận" at bounding box center [214, 99] width 102 height 9
click at [173, 109] on input "PHƯƠNG DUNG" at bounding box center [210, 113] width 84 height 9
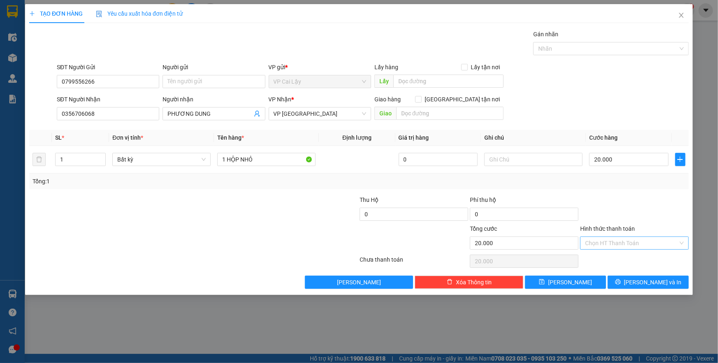
click at [628, 245] on input "Hình thức thanh toán" at bounding box center [631, 243] width 93 height 12
click at [628, 260] on div "Tại văn phòng" at bounding box center [634, 258] width 99 height 9
type input "0"
click at [621, 282] on icon "printer" at bounding box center [617, 281] width 5 height 5
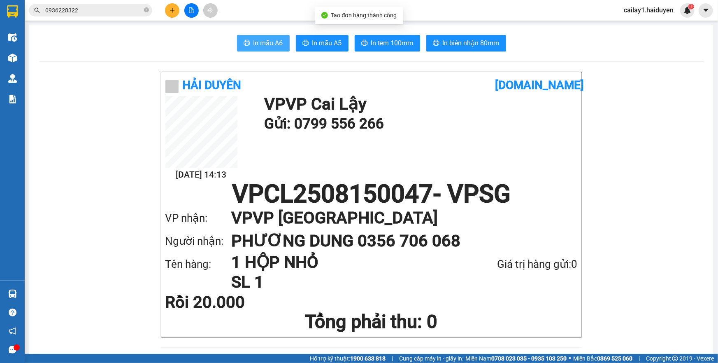
click at [258, 45] on span "In mẫu A6" at bounding box center [269, 43] width 30 height 10
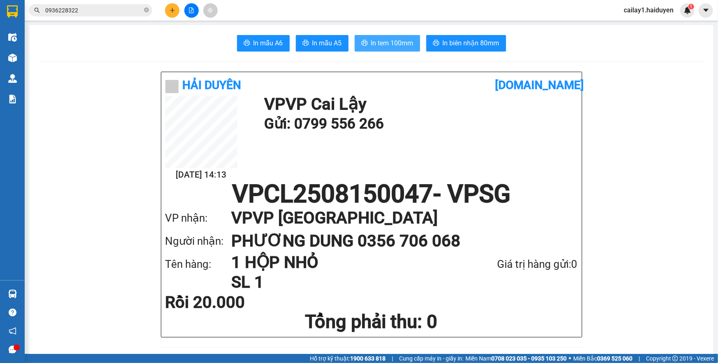
click at [377, 42] on span "In tem 100mm" at bounding box center [392, 43] width 42 height 10
click at [61, 14] on input "0936228322" at bounding box center [93, 10] width 97 height 9
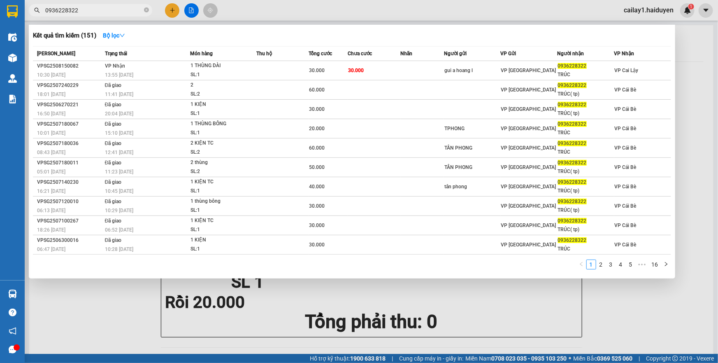
click at [61, 14] on input "0936228322" at bounding box center [93, 10] width 97 height 9
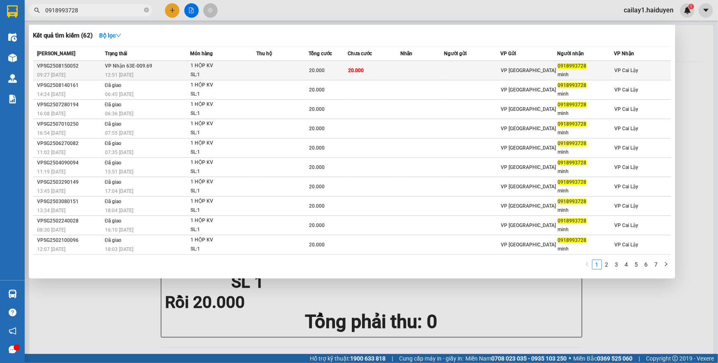
type input "0918993728"
click at [255, 68] on span "1 HỘP KV SL: 1" at bounding box center [223, 70] width 65 height 18
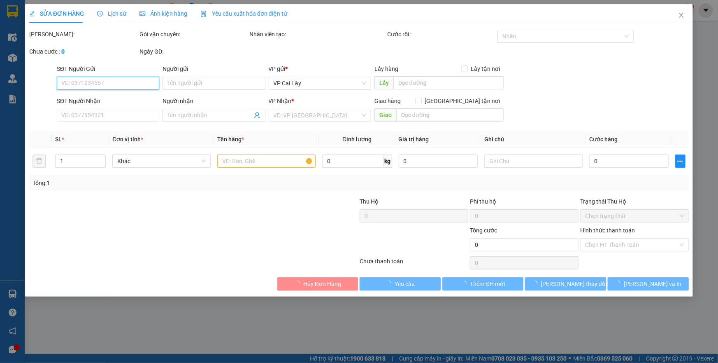
type input "0918993728"
type input "minh"
type input "20.000"
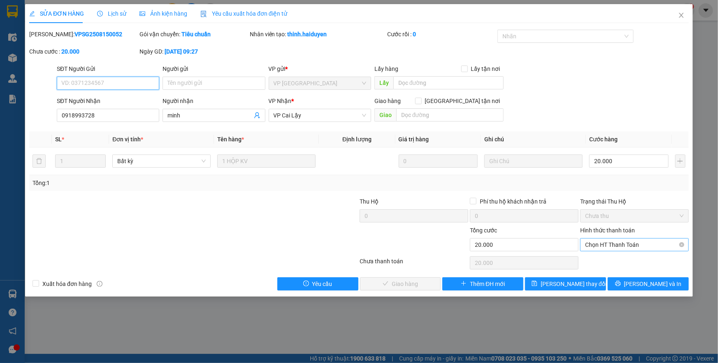
click at [594, 247] on span "Chọn HT Thanh Toán" at bounding box center [634, 244] width 99 height 12
click at [588, 262] on div "Tại văn phòng" at bounding box center [634, 260] width 99 height 9
type input "0"
click at [416, 282] on span "Lưu và Giao hàng" at bounding box center [415, 283] width 79 height 9
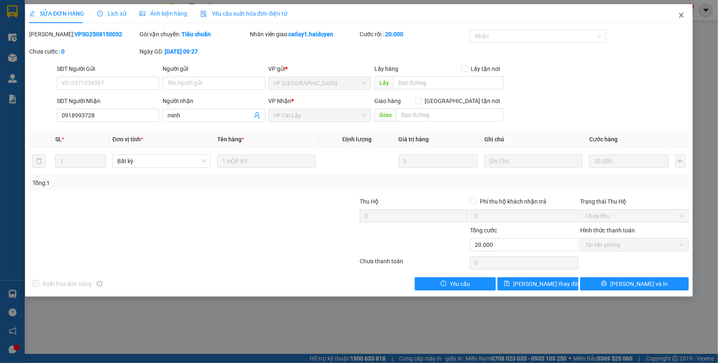
click at [683, 16] on icon "close" at bounding box center [681, 15] width 7 height 7
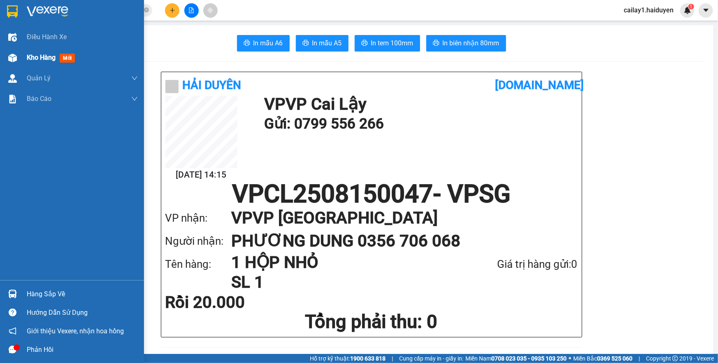
click at [28, 61] on span "Kho hàng" at bounding box center [41, 58] width 29 height 8
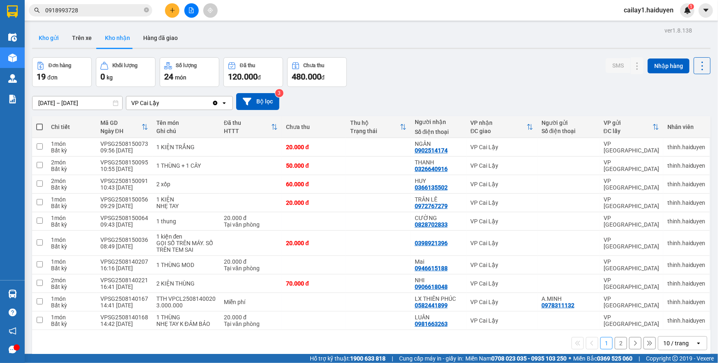
click at [50, 42] on button "Kho gửi" at bounding box center [48, 38] width 33 height 20
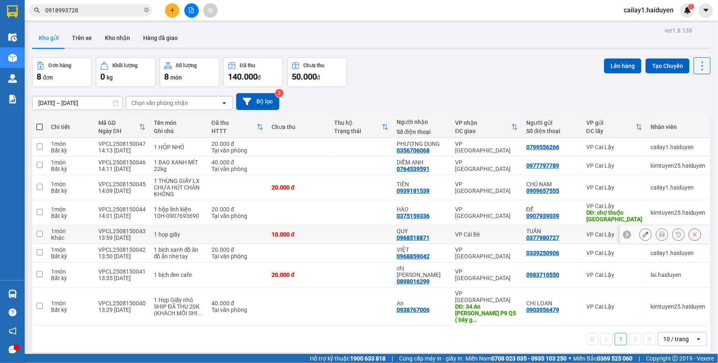
click at [561, 238] on div "TUẤN 0377980727" at bounding box center [552, 234] width 52 height 13
checkbox input "true"
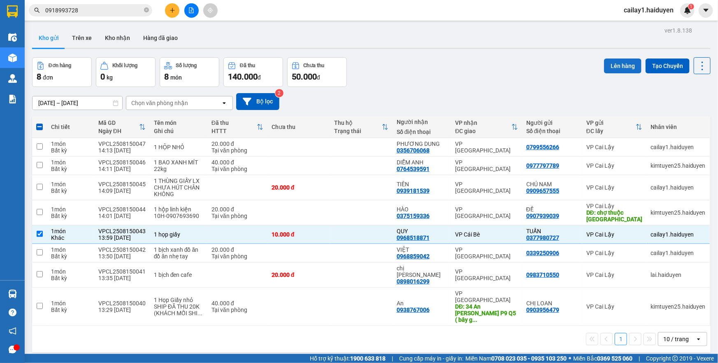
click at [619, 66] on button "Lên hàng" at bounding box center [622, 65] width 37 height 15
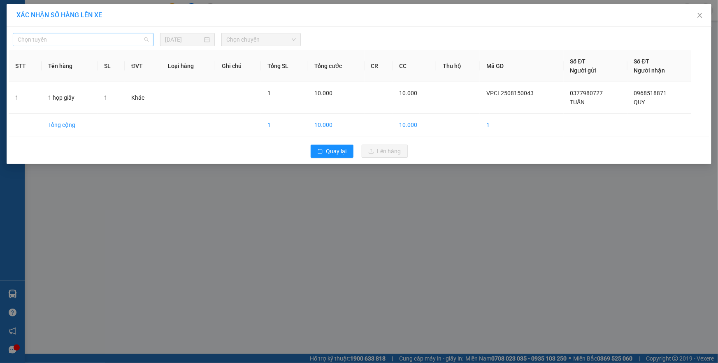
click at [115, 45] on span "Chọn tuyến" at bounding box center [83, 39] width 131 height 12
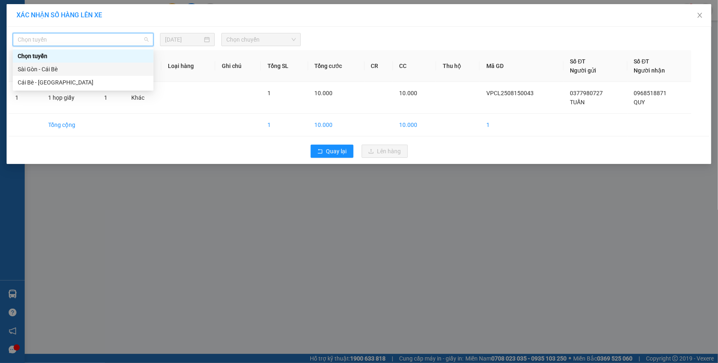
click at [111, 69] on div "Sài Gòn - Cái Bè" at bounding box center [83, 69] width 131 height 9
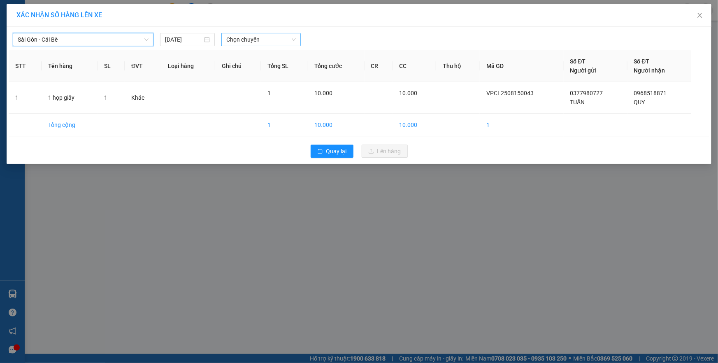
click at [261, 37] on span "Chọn chuyến" at bounding box center [261, 39] width 70 height 12
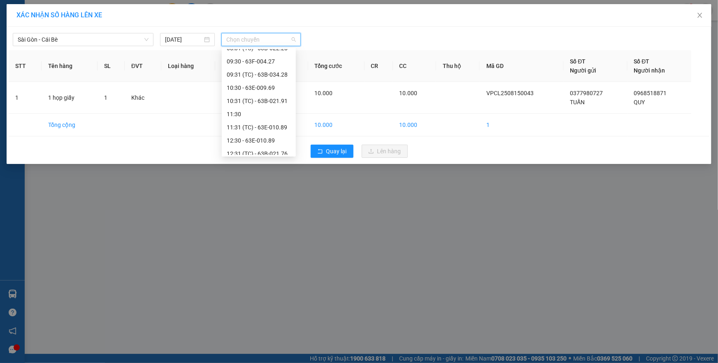
scroll to position [90, 0]
click at [282, 134] on div "12:31 (TC) - 63B-021.76" at bounding box center [259, 137] width 64 height 9
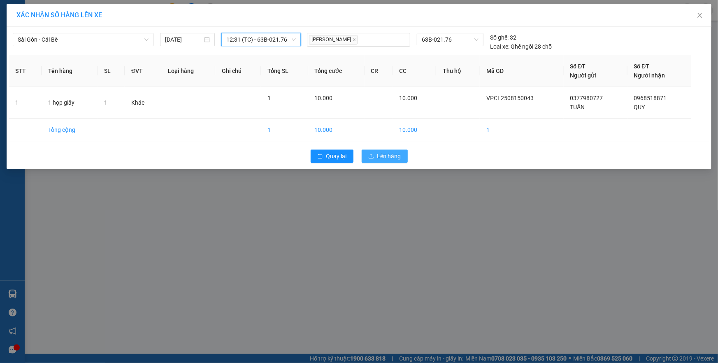
click at [398, 154] on span "Lên hàng" at bounding box center [389, 155] width 24 height 9
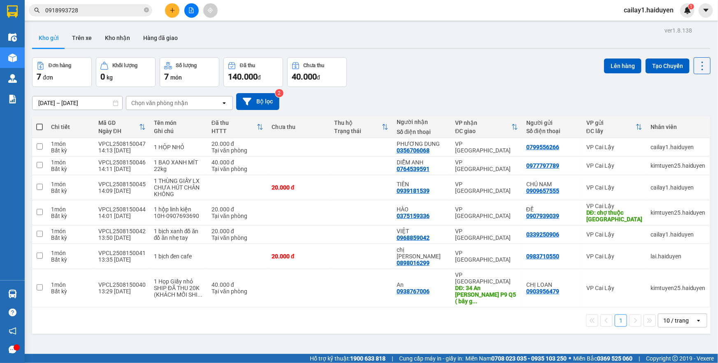
click at [110, 9] on input "0918993728" at bounding box center [93, 10] width 97 height 9
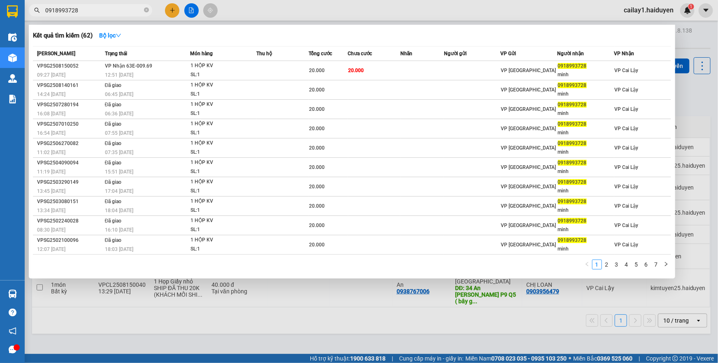
click at [110, 9] on input "0918993728" at bounding box center [93, 10] width 97 height 9
click at [174, 11] on div at bounding box center [359, 181] width 718 height 363
